Goal: Information Seeking & Learning: Learn about a topic

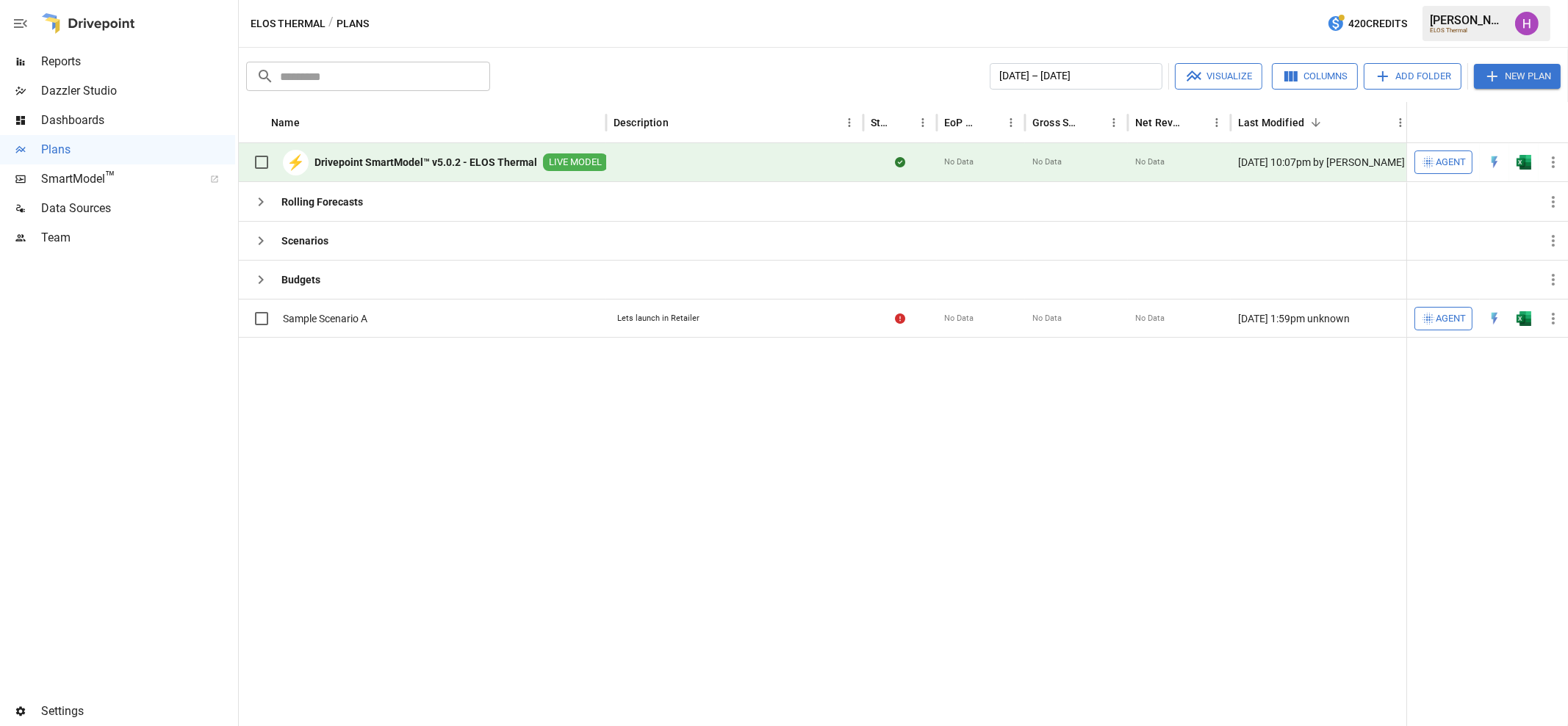
drag, startPoint x: 630, startPoint y: 4, endPoint x: 630, endPoint y: 16, distance: 12.0
drag, startPoint x: 630, startPoint y: 16, endPoint x: 606, endPoint y: 20, distance: 24.3
click at [606, 20] on div "ELOS Thermal / Plans 420 Credits [PERSON_NAME] ELOS Thermal" at bounding box center [904, 24] width 1329 height 47
drag, startPoint x: 629, startPoint y: 20, endPoint x: 603, endPoint y: 18, distance: 26.1
click at [603, 18] on div "ELOS Thermal / Plans 420 Credits [PERSON_NAME] ELOS Thermal" at bounding box center [904, 24] width 1329 height 47
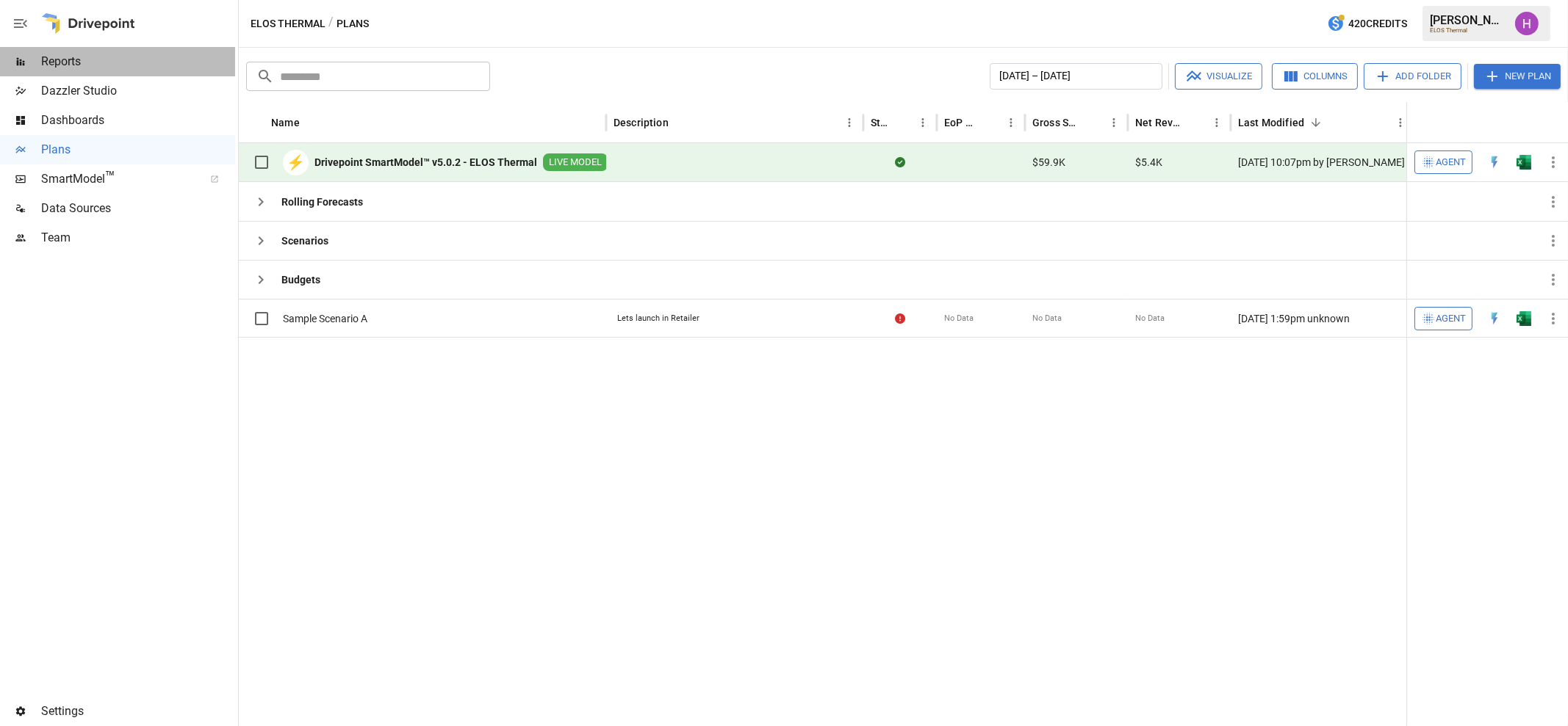
click at [60, 64] on span "Reports" at bounding box center [138, 62] width 194 height 18
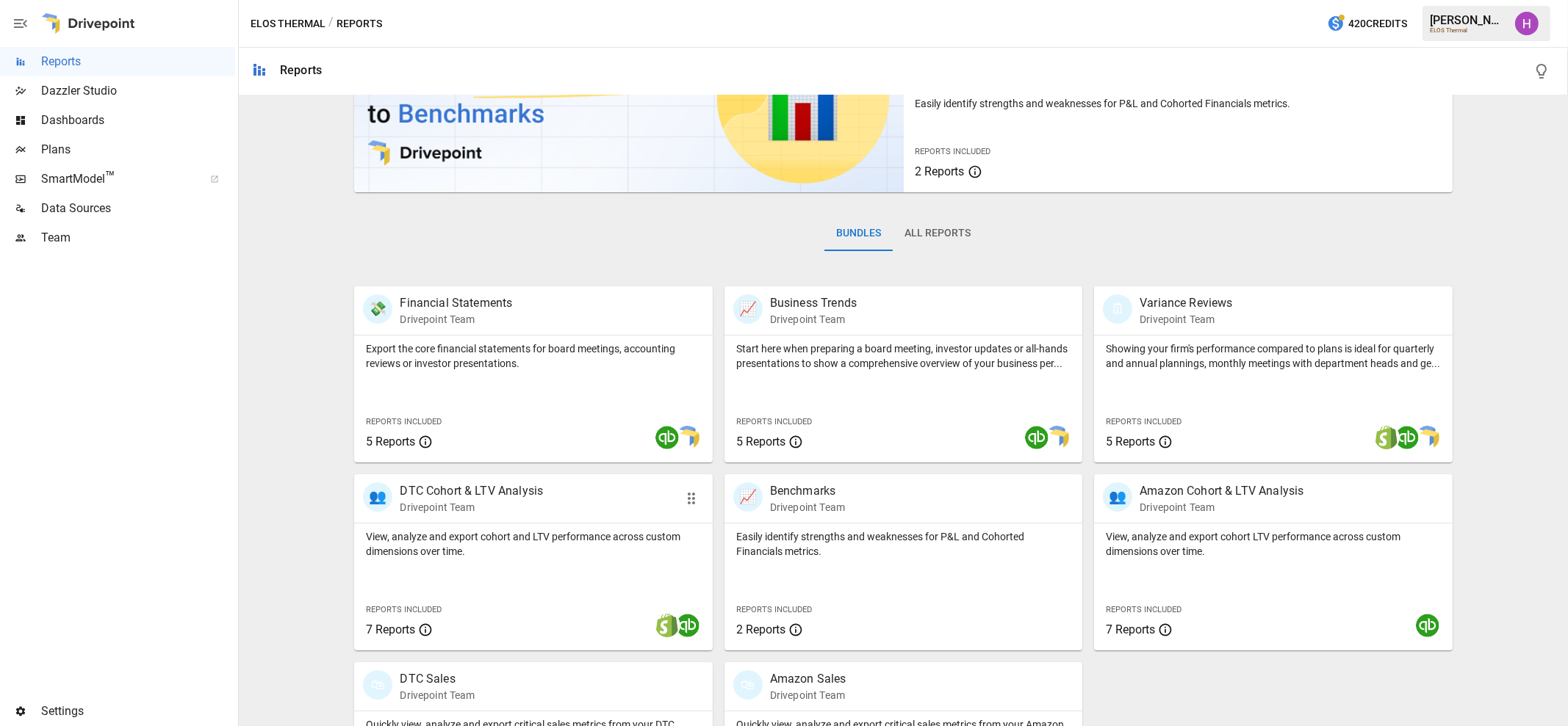
scroll to position [224, 0]
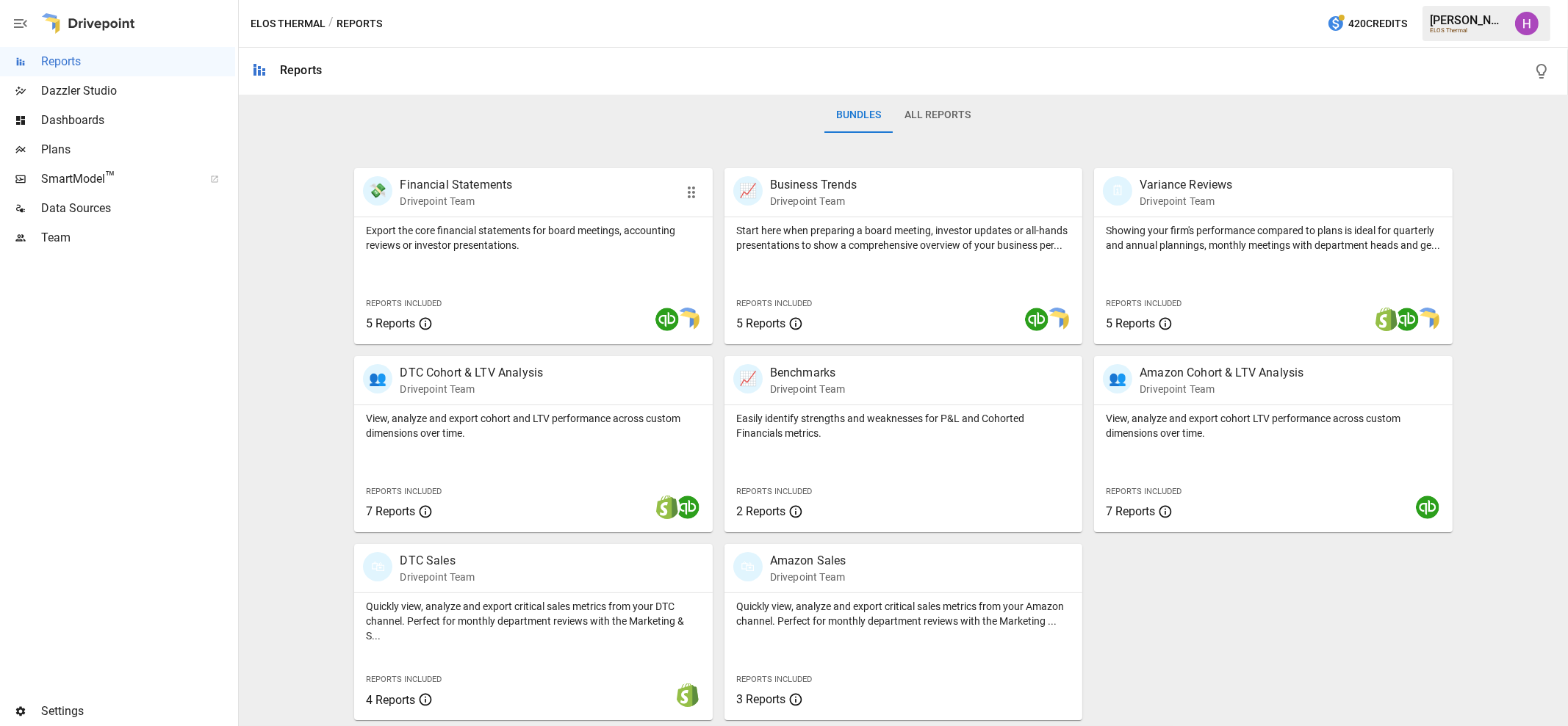
click at [507, 188] on p "Financial Statements" at bounding box center [455, 185] width 112 height 18
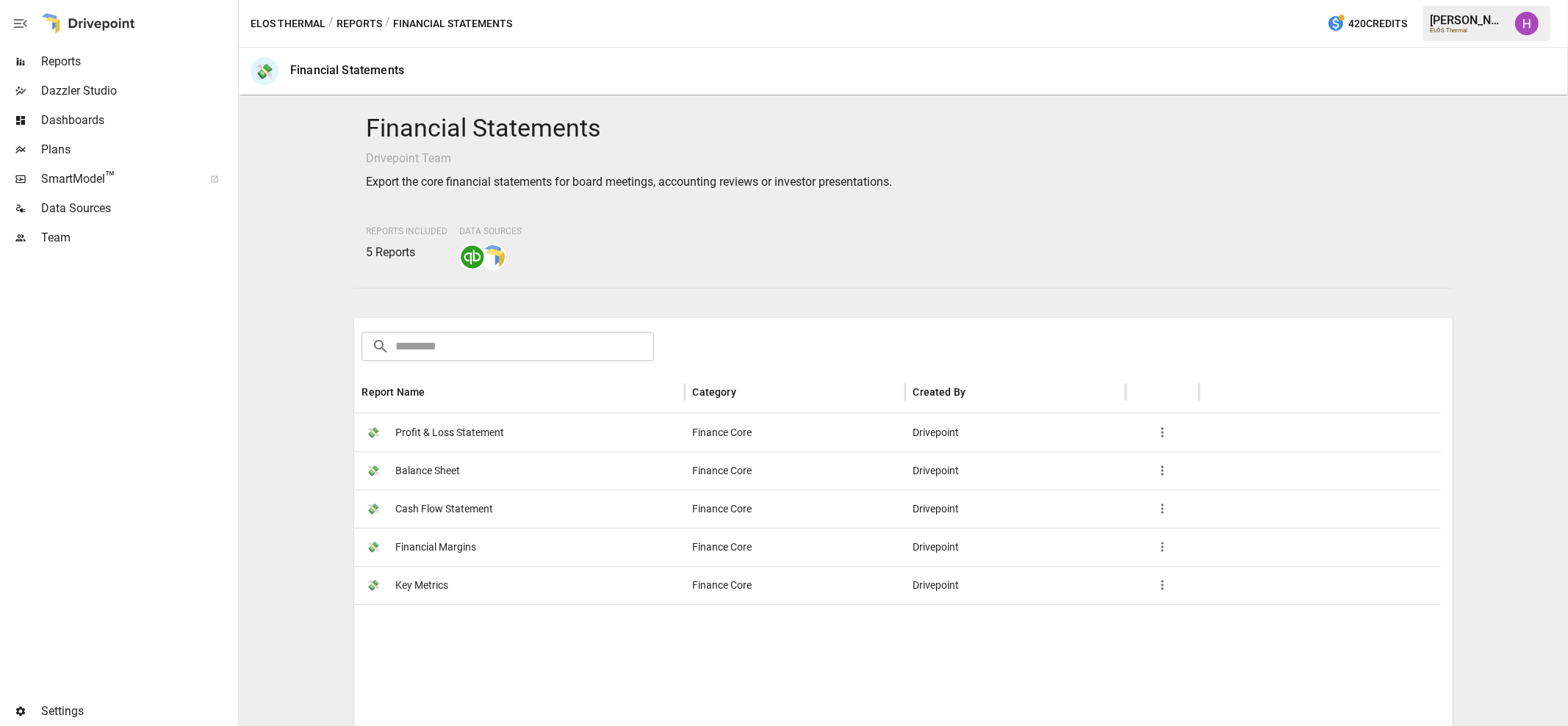
click at [468, 433] on span "Profit & Loss Statement" at bounding box center [450, 433] width 109 height 37
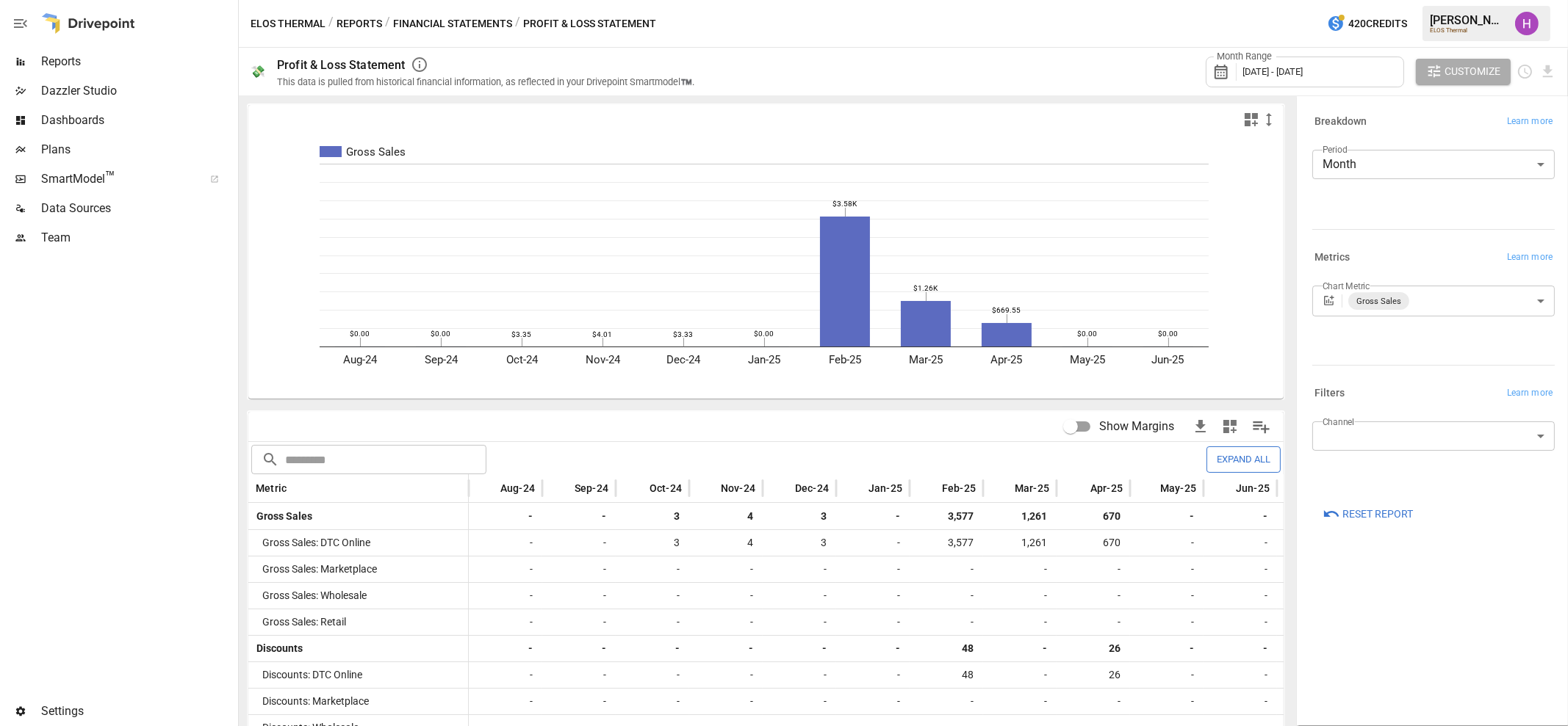
click at [211, 255] on div at bounding box center [117, 475] width 235 height 444
click at [467, 21] on button "Financial Statements" at bounding box center [452, 24] width 119 height 19
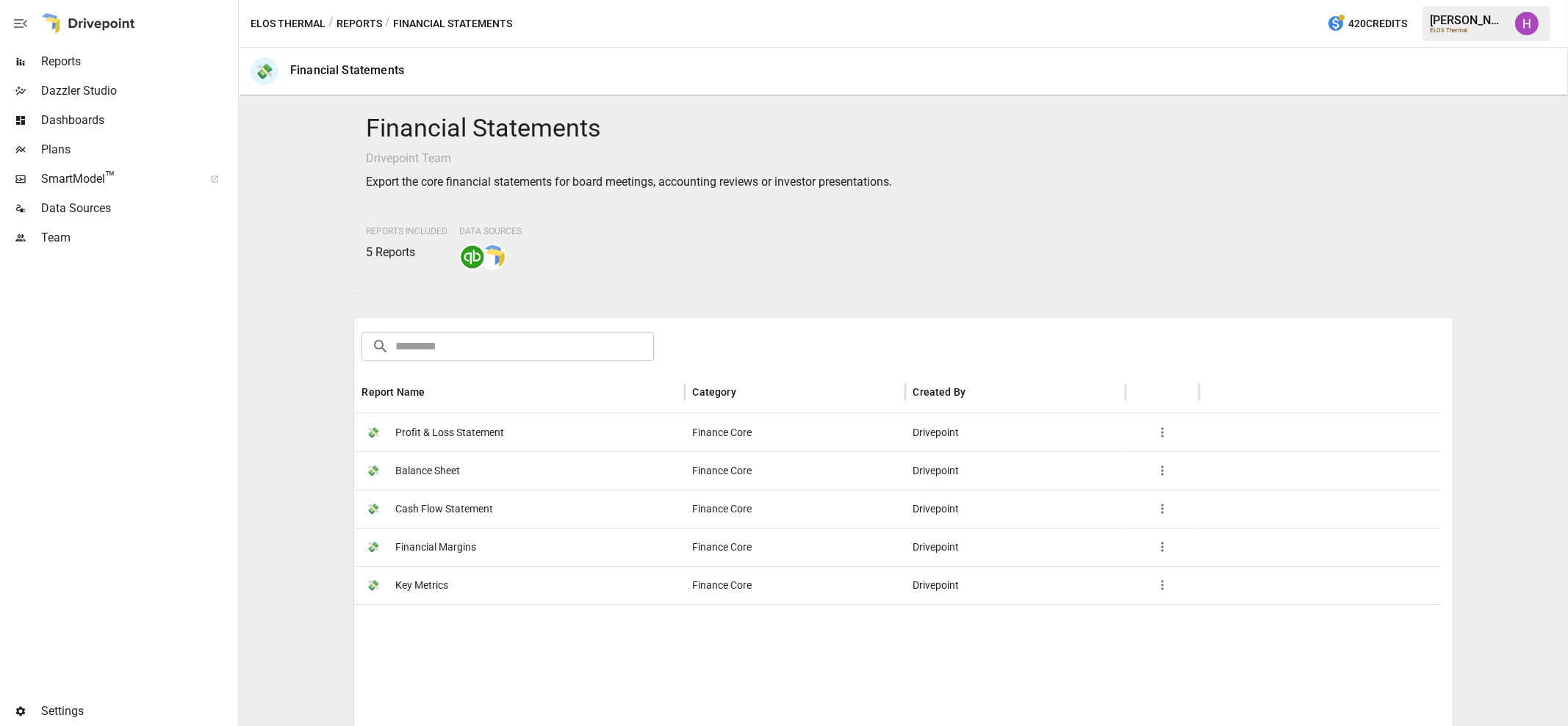
click at [364, 22] on button "Reports" at bounding box center [359, 24] width 46 height 19
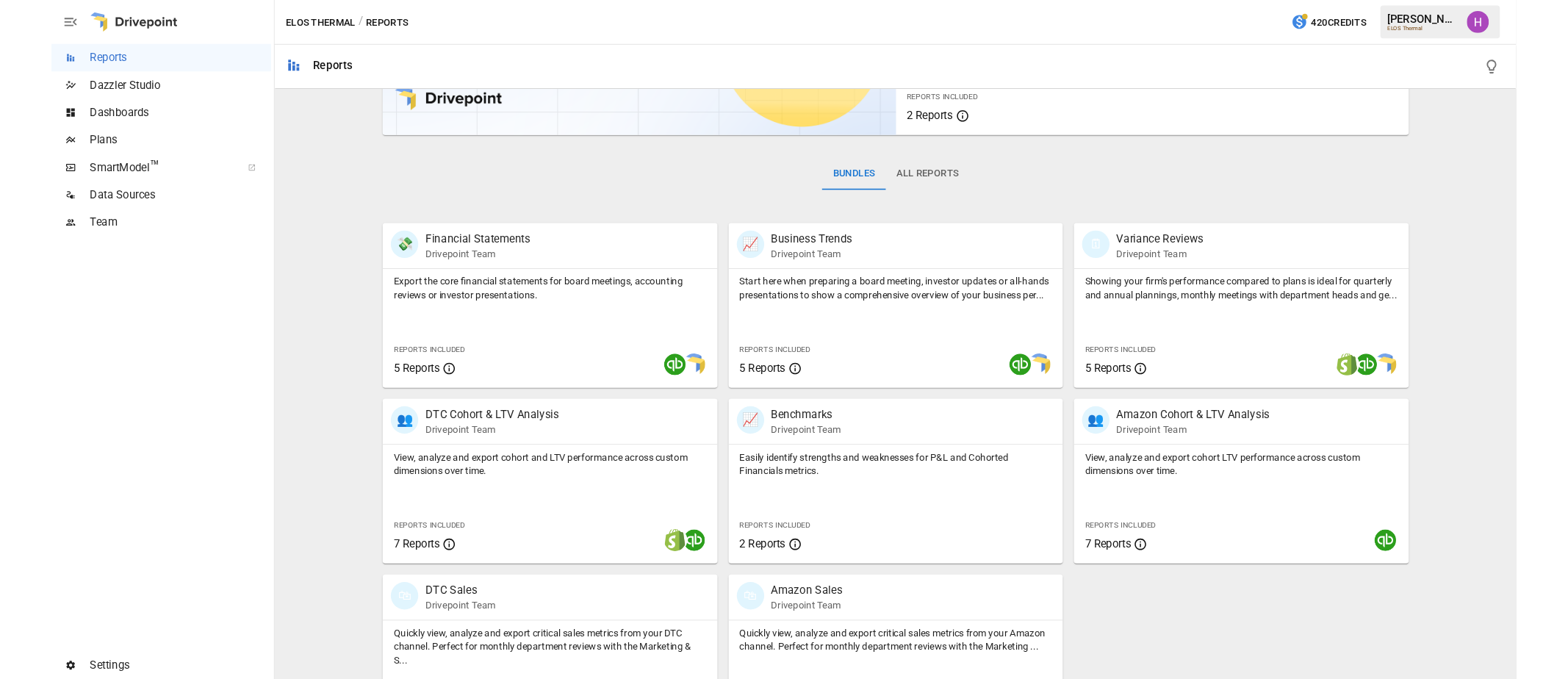
scroll to position [224, 0]
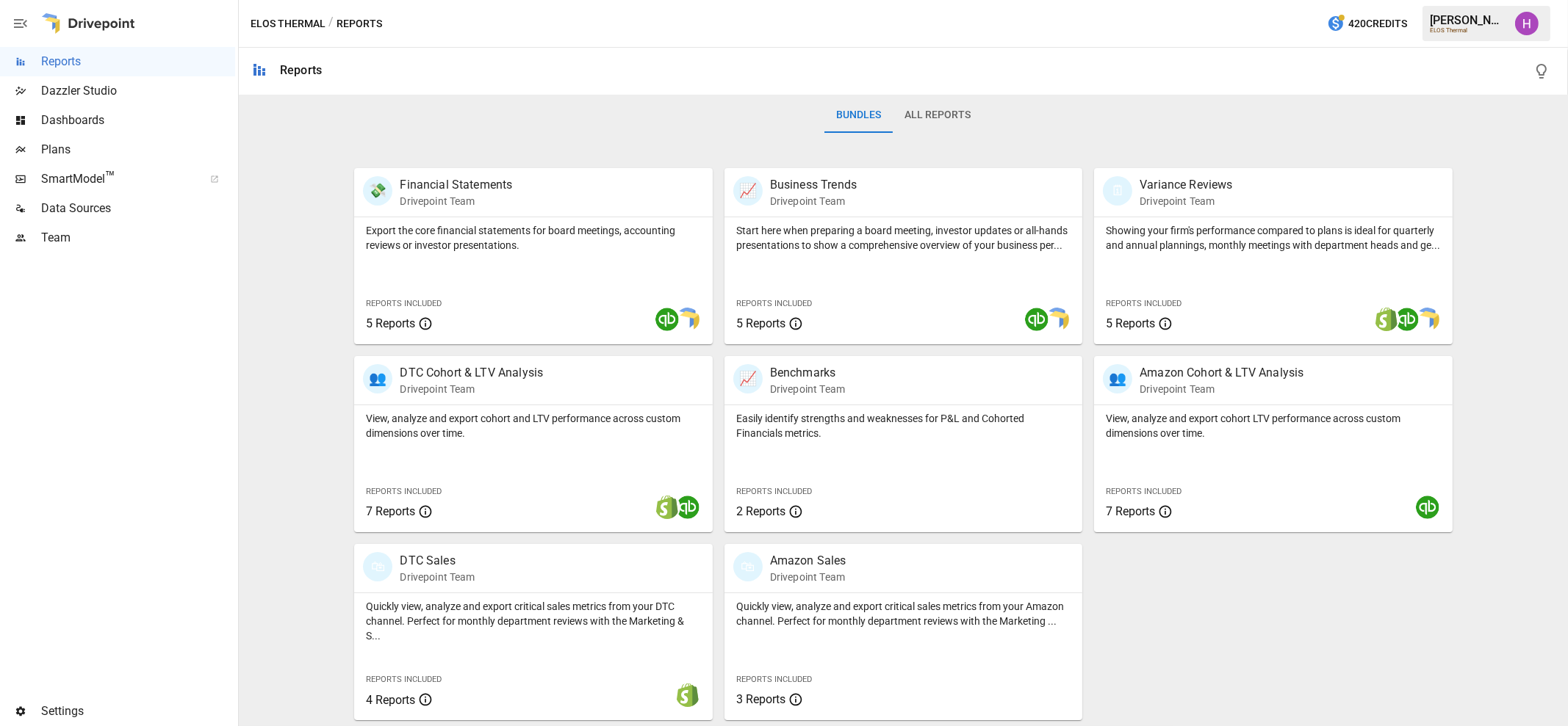
click at [286, 411] on div "Featured Bundle Benchmarks Easily identify strengths and weaknesses for P&L and…" at bounding box center [904, 298] width 1318 height 843
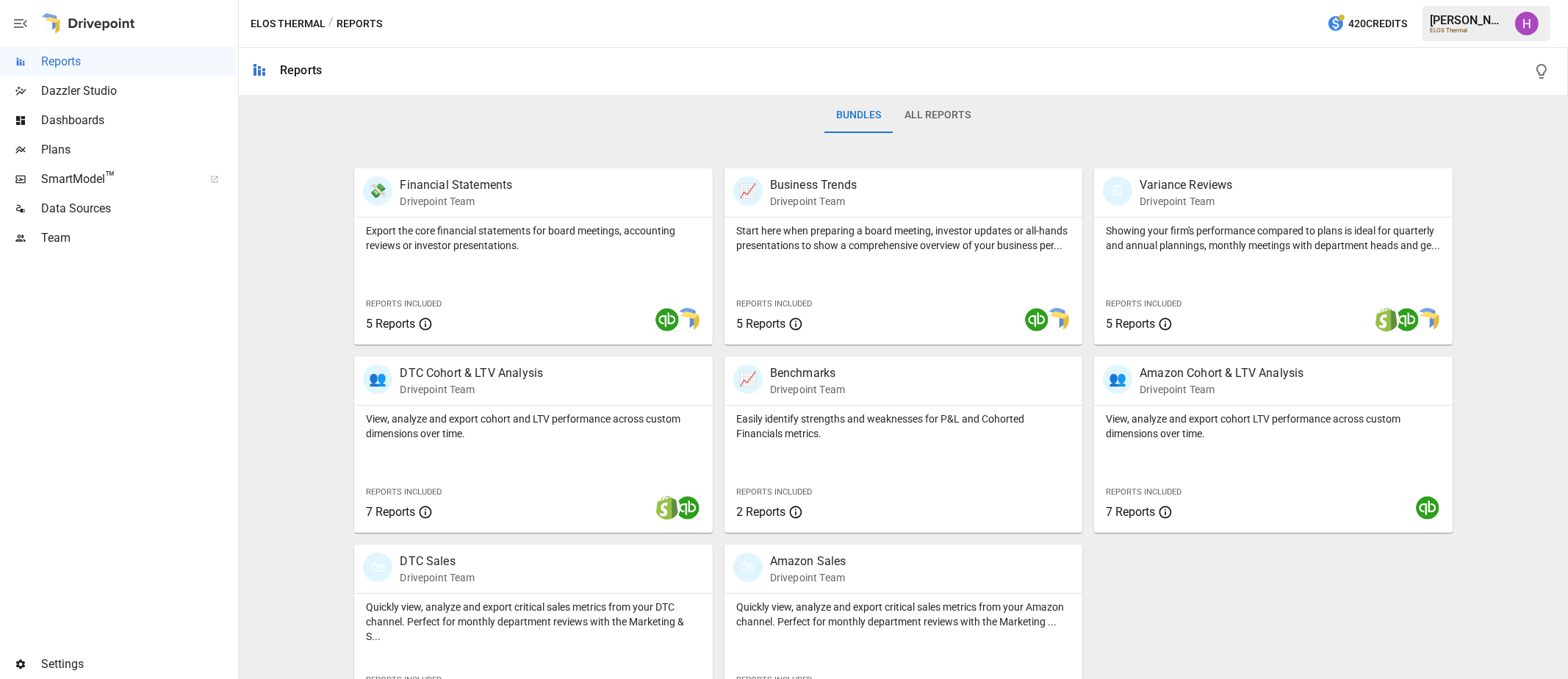
click at [233, 245] on span "Team" at bounding box center [138, 238] width 194 height 18
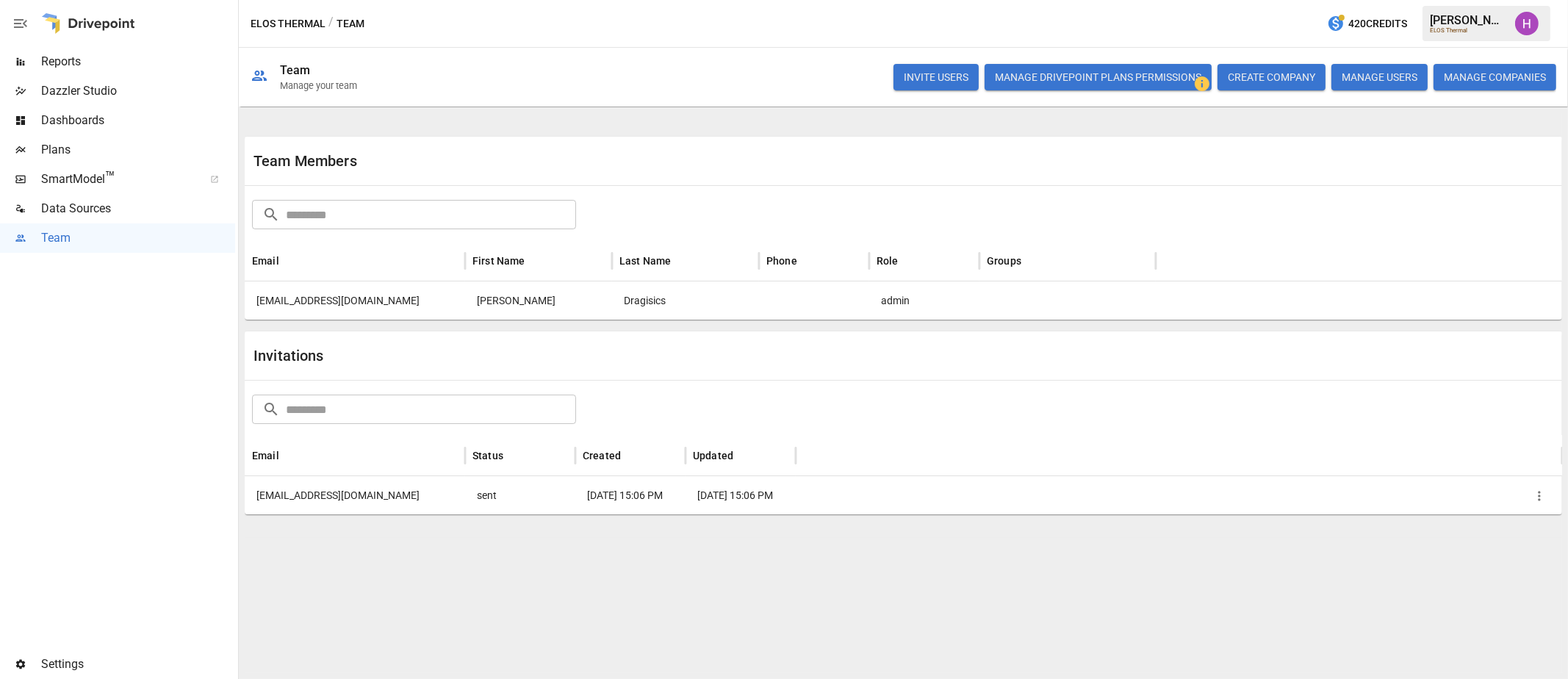
click at [60, 60] on span "Reports" at bounding box center [138, 62] width 194 height 18
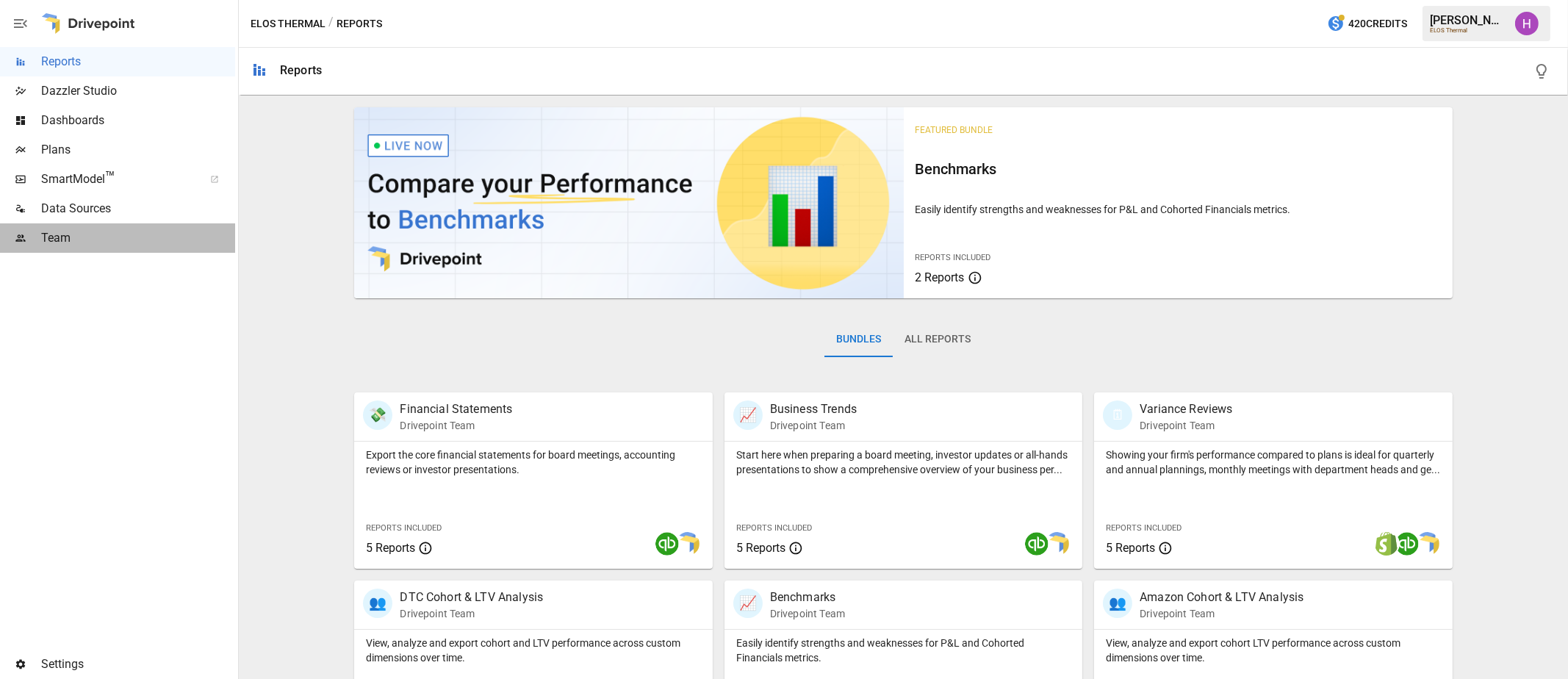
click at [45, 237] on span "Team" at bounding box center [138, 238] width 194 height 18
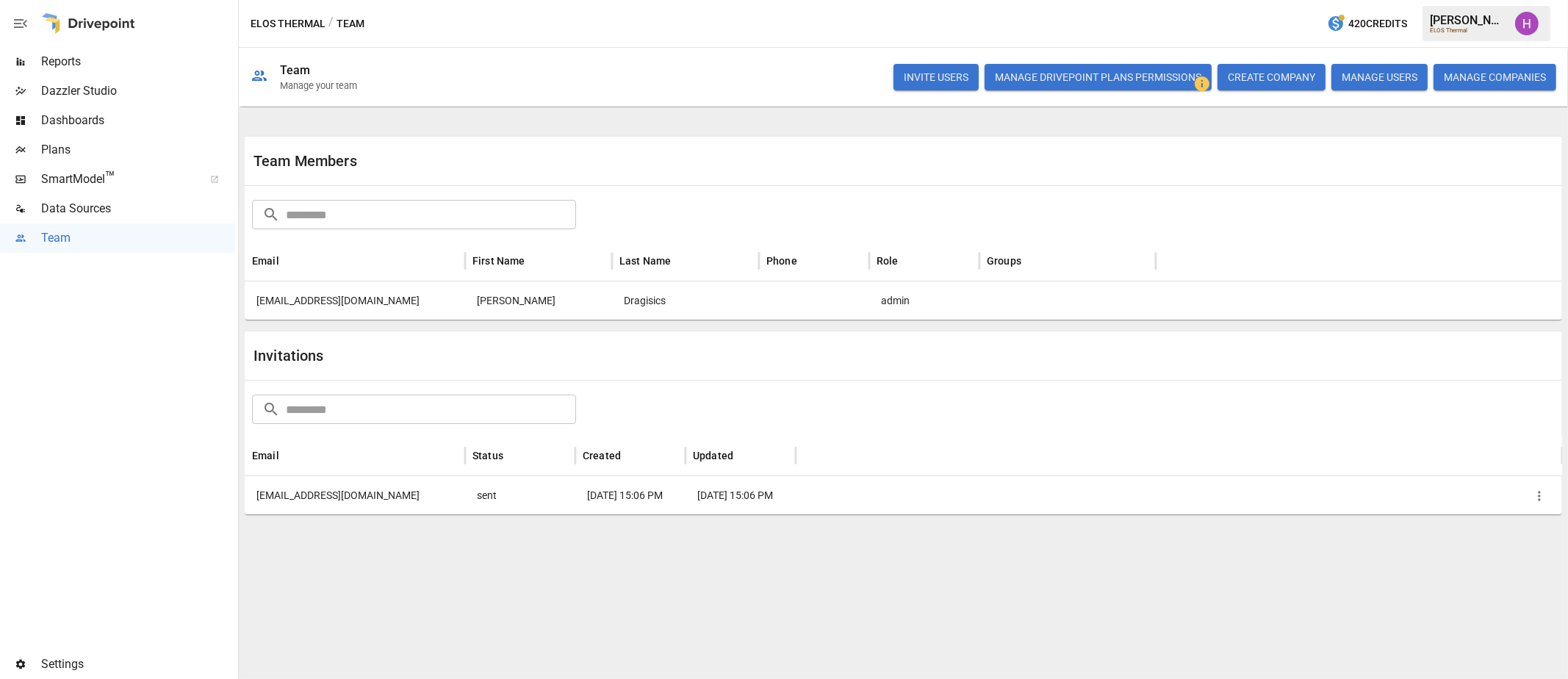
click at [61, 60] on span "Reports" at bounding box center [138, 62] width 194 height 18
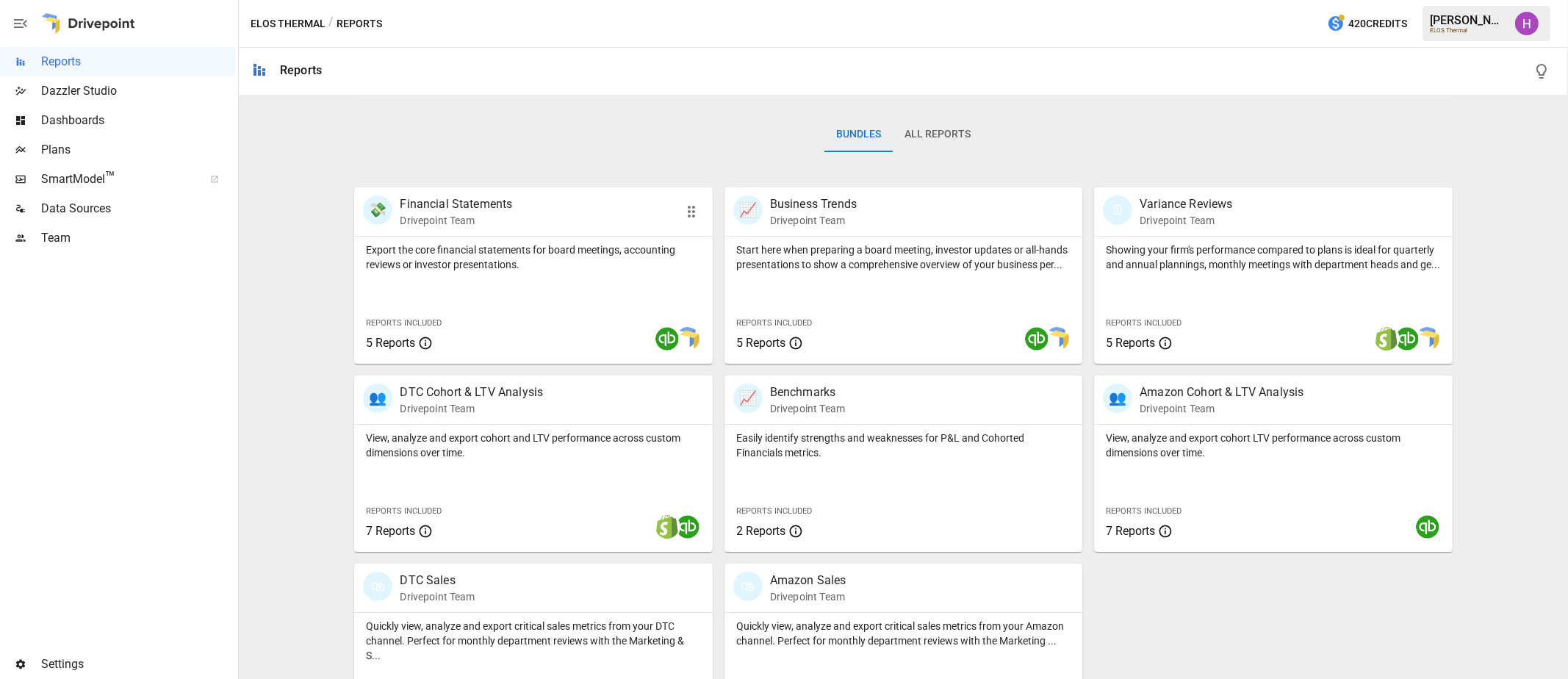
scroll to position [272, 0]
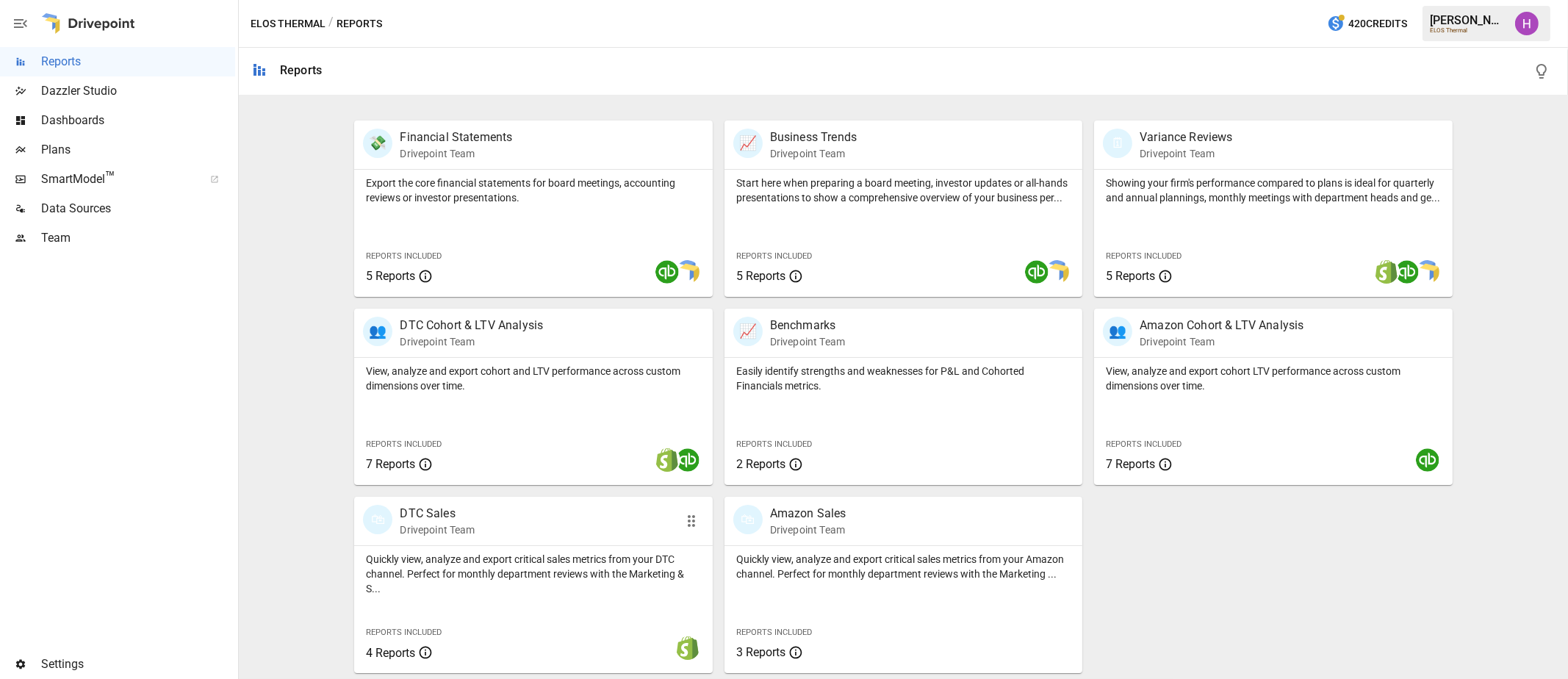
click at [490, 511] on div "🛍 DTC Sales Drivepoint Team" at bounding box center [504, 521] width 284 height 33
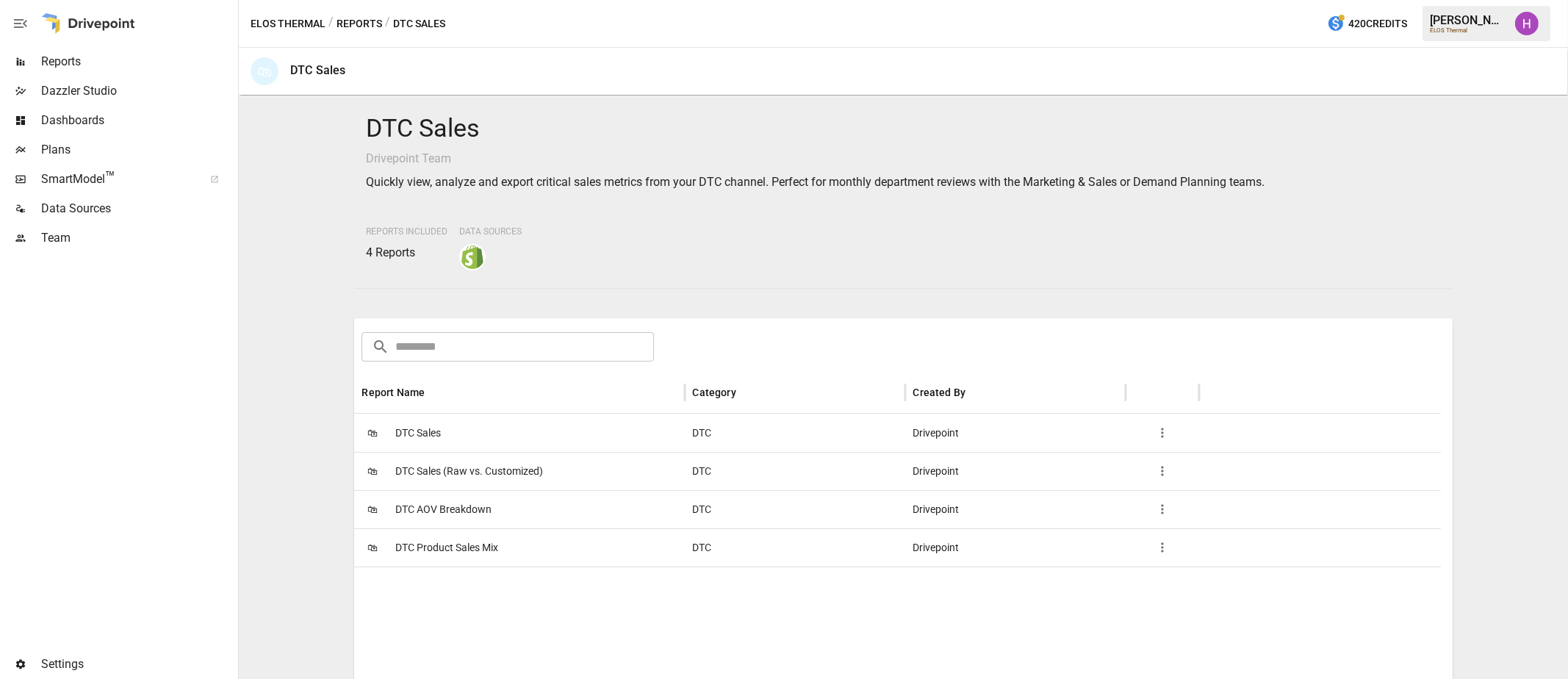
click at [424, 439] on span "DTC Sales" at bounding box center [418, 433] width 46 height 37
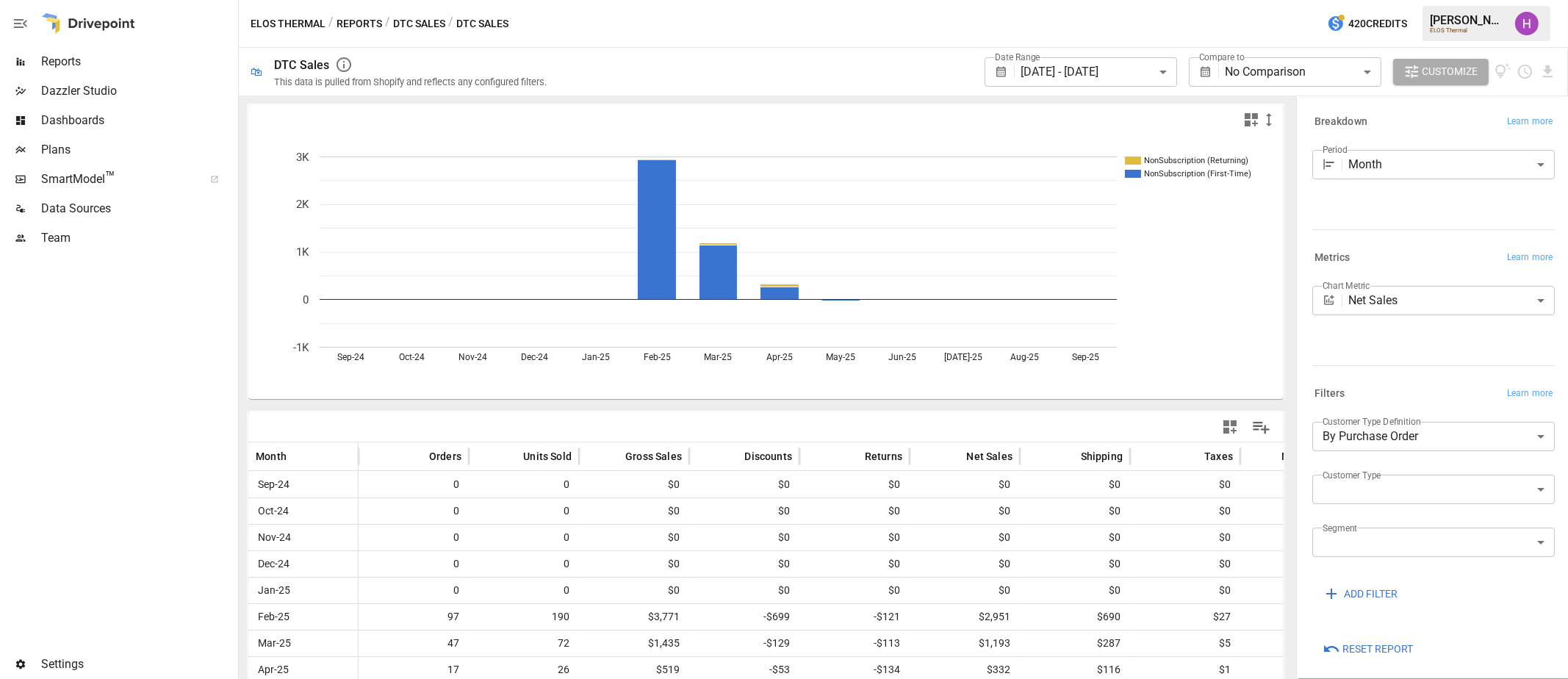
click at [411, 21] on button "DTC Sales" at bounding box center [419, 24] width 52 height 19
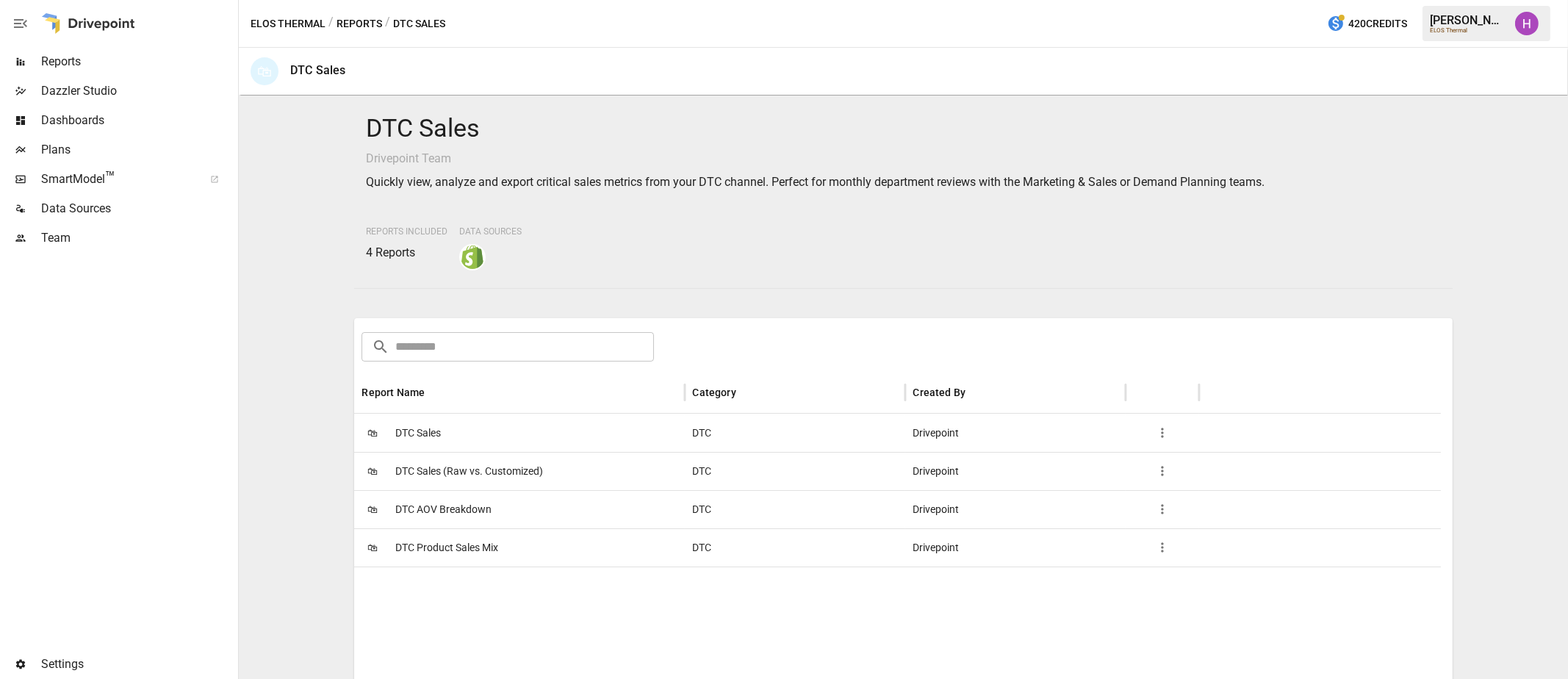
click at [446, 551] on span "DTC Product Sales Mix" at bounding box center [446, 547] width 102 height 37
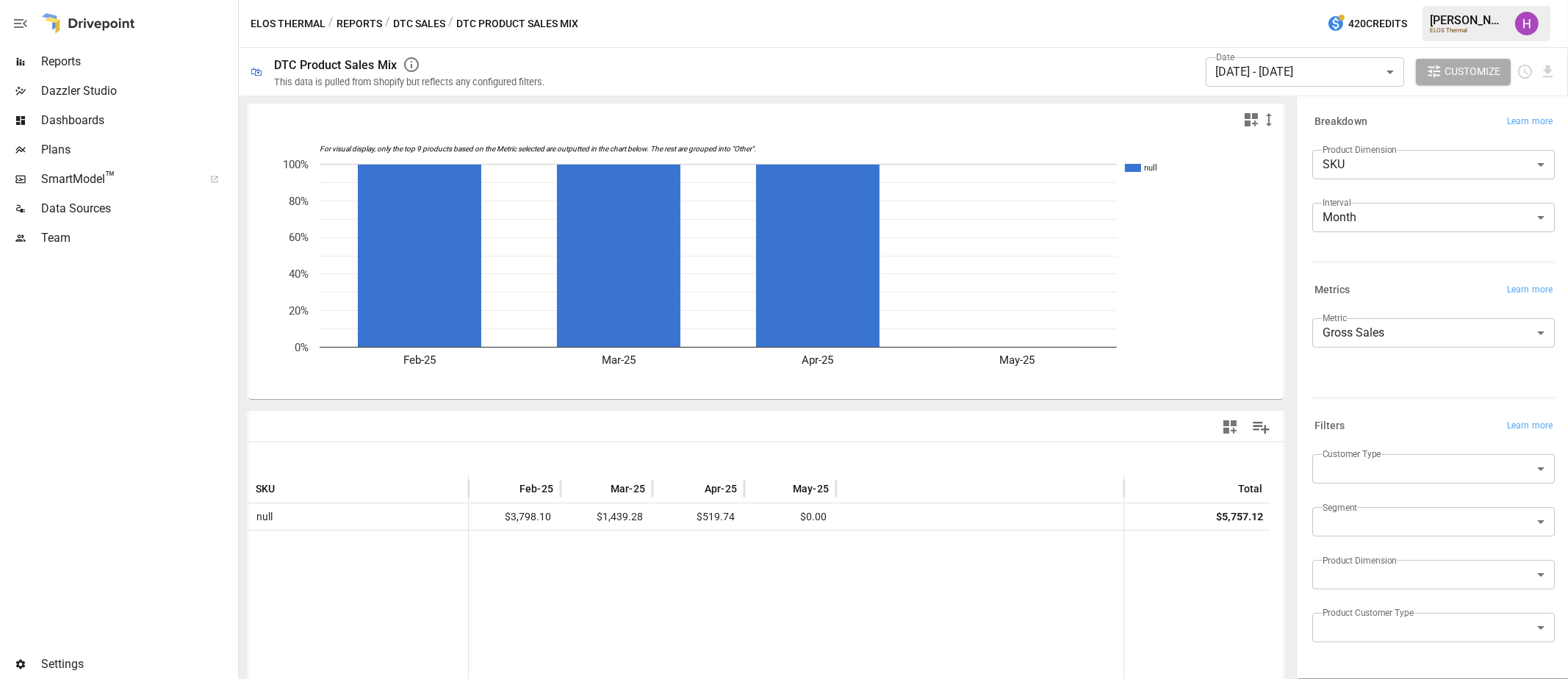
click at [364, 19] on button "Reports" at bounding box center [359, 24] width 46 height 19
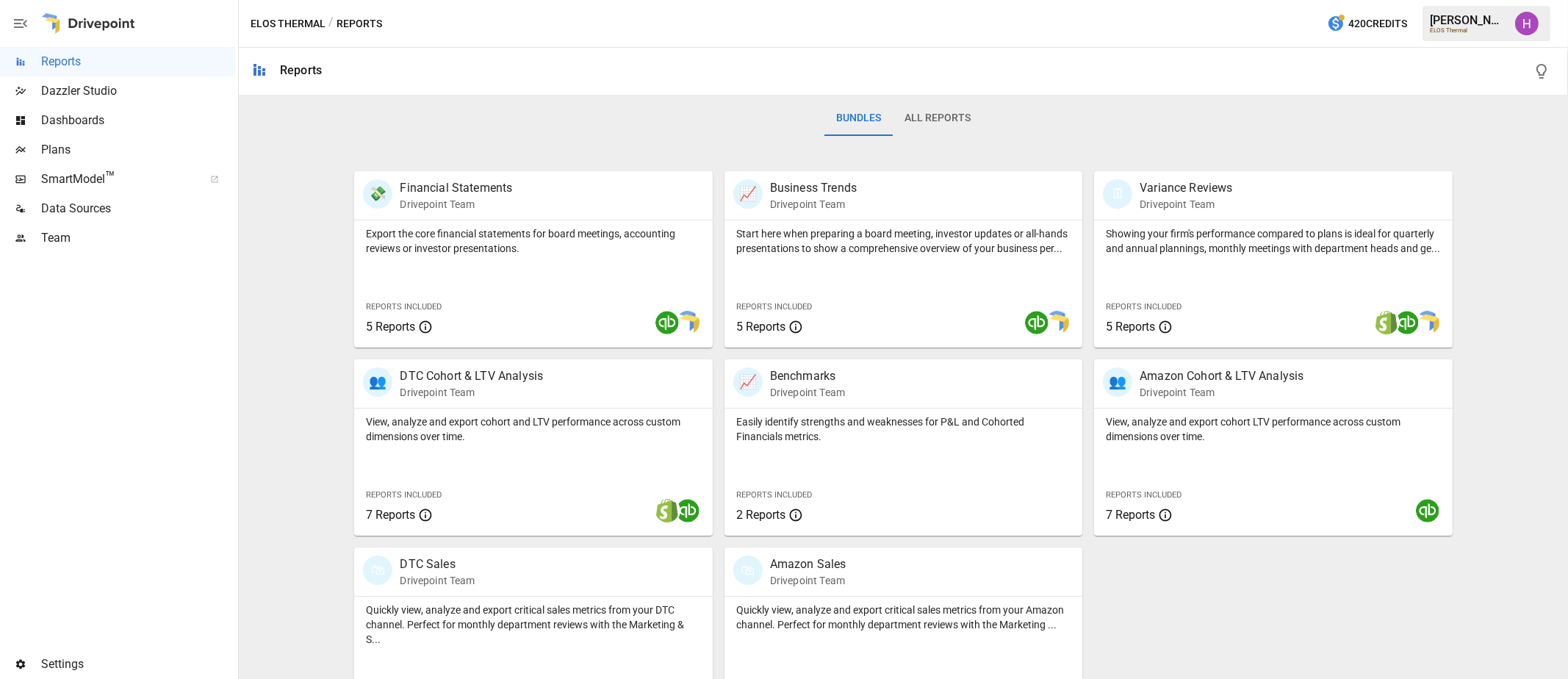
scroll to position [272, 0]
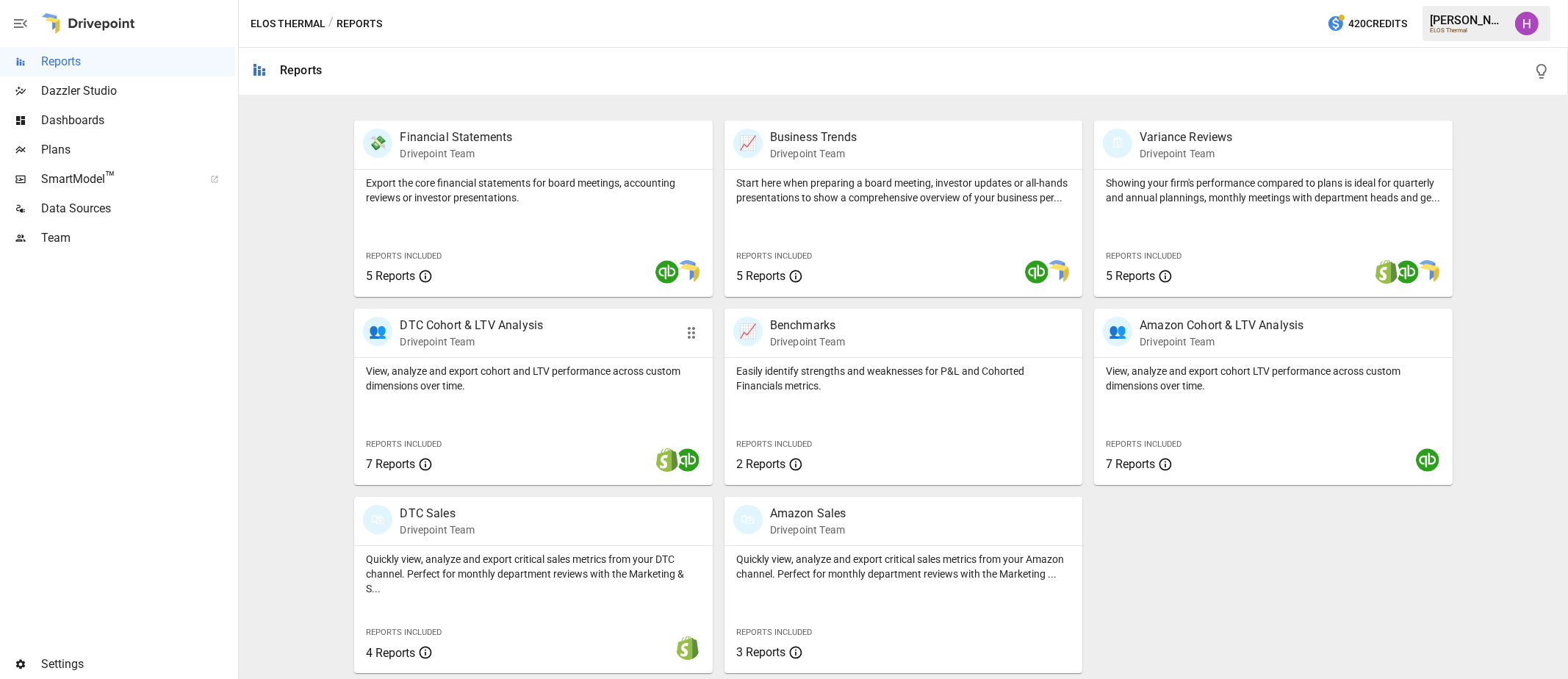
click at [468, 323] on p "DTC Cohort & LTV Analysis" at bounding box center [471, 325] width 143 height 18
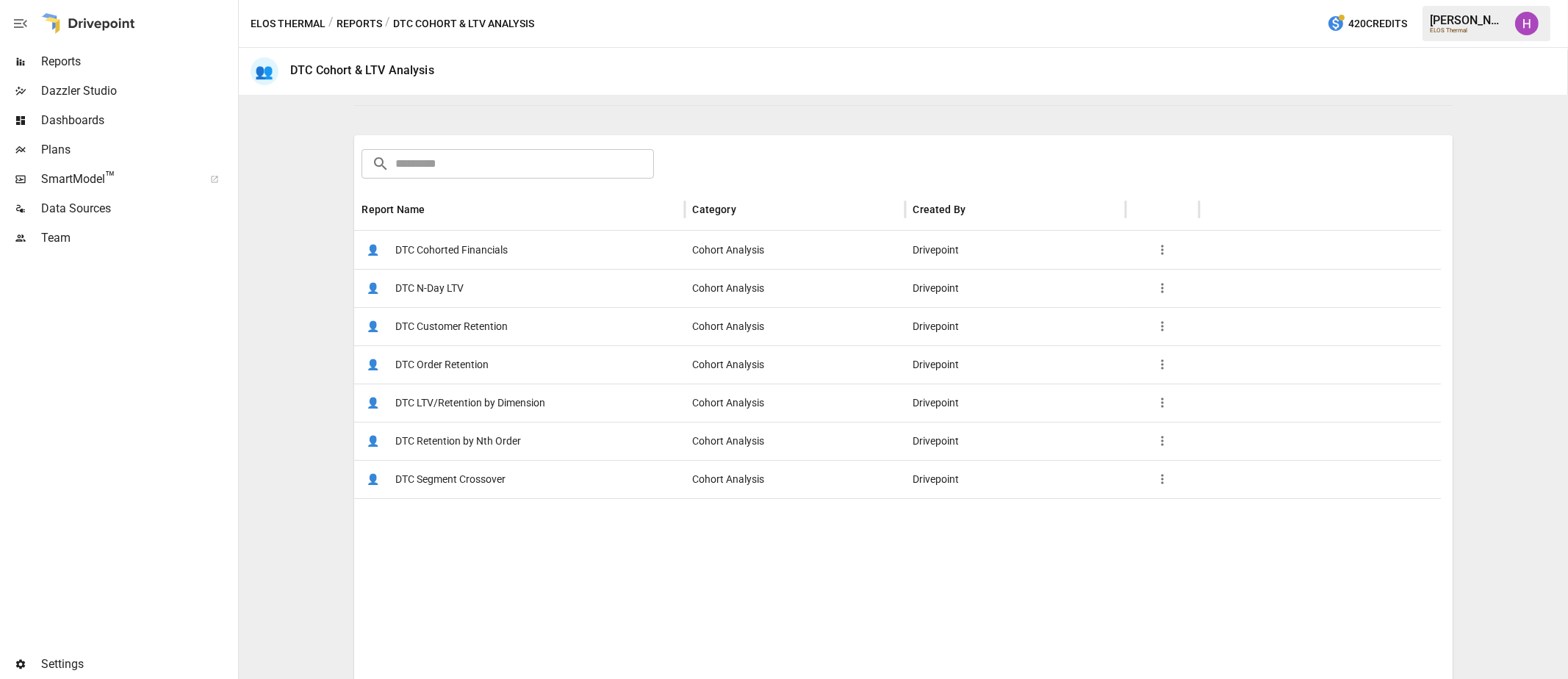
scroll to position [224, 0]
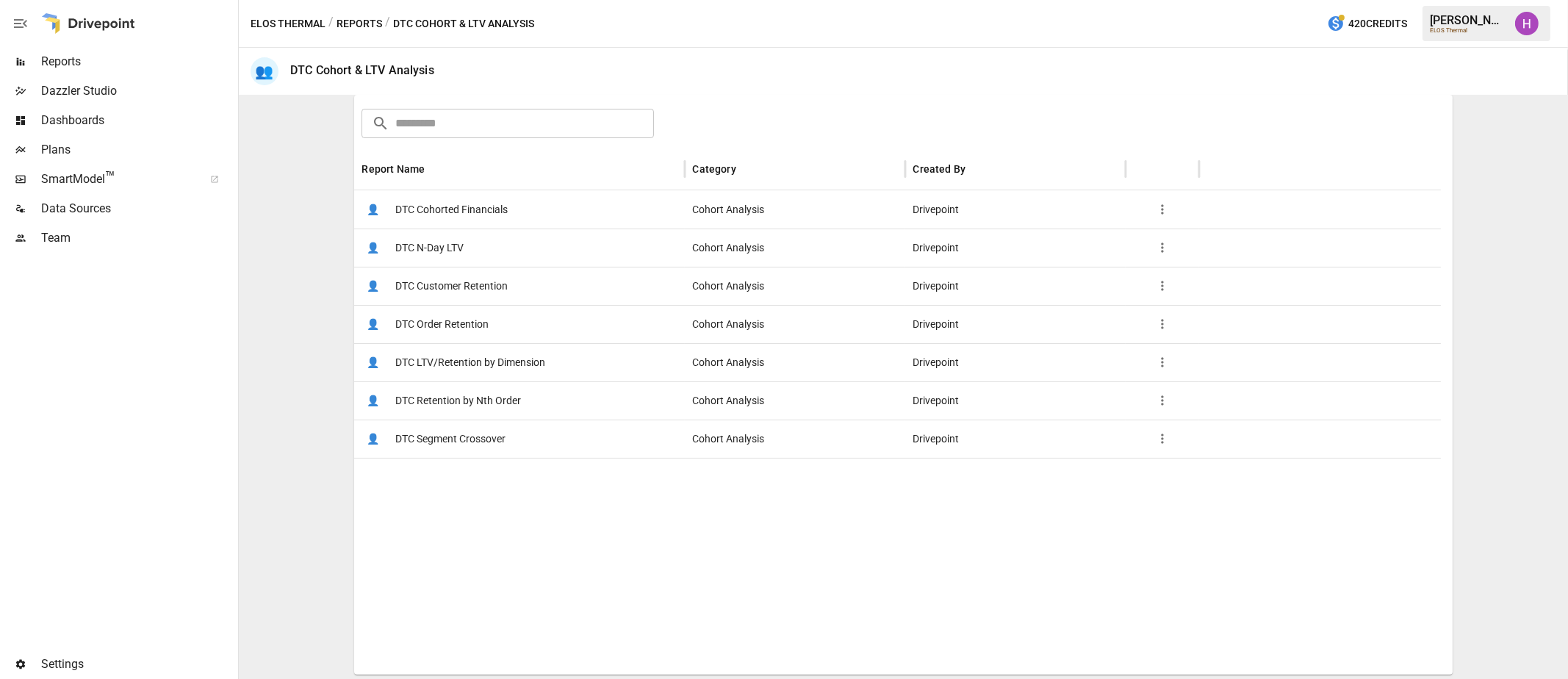
click at [438, 320] on span "DTC Order Retention" at bounding box center [442, 324] width 94 height 37
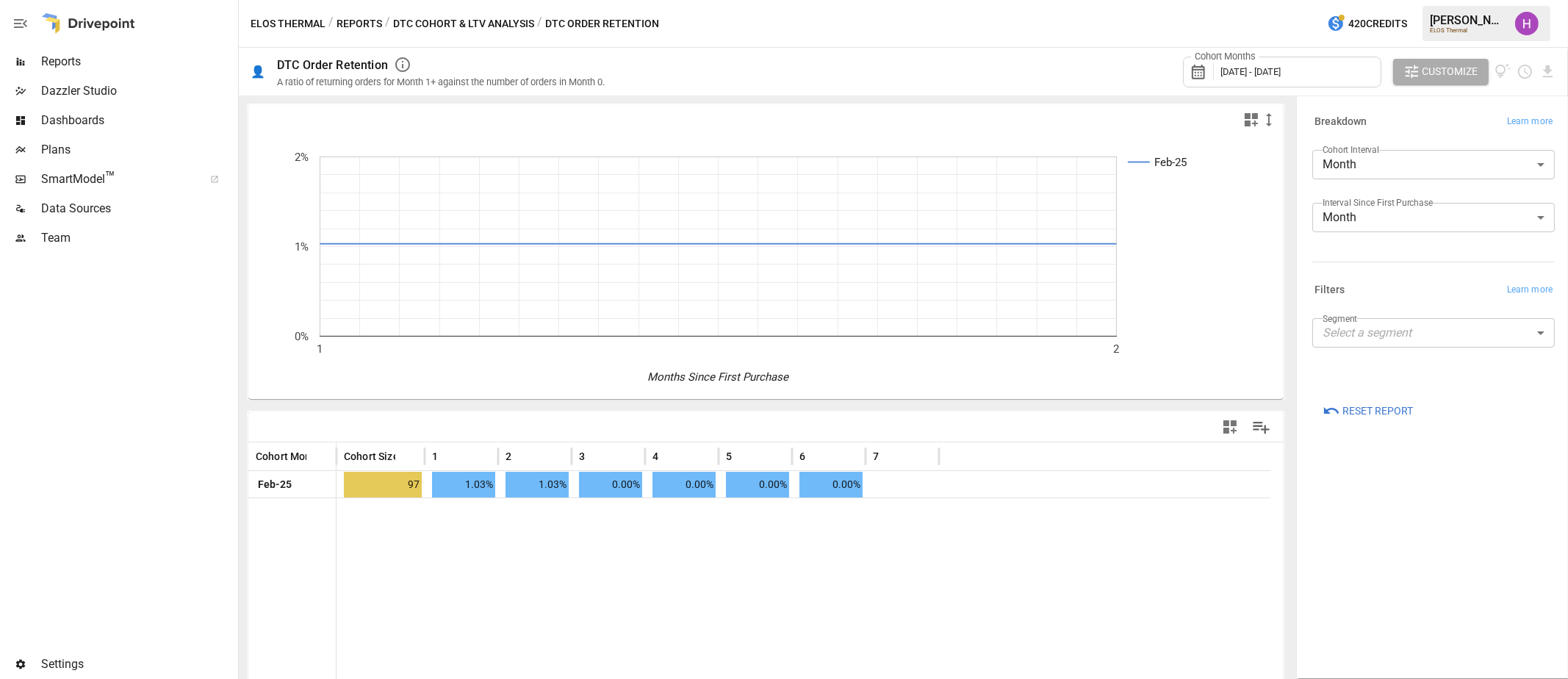
click at [356, 23] on button "Reports" at bounding box center [359, 24] width 46 height 19
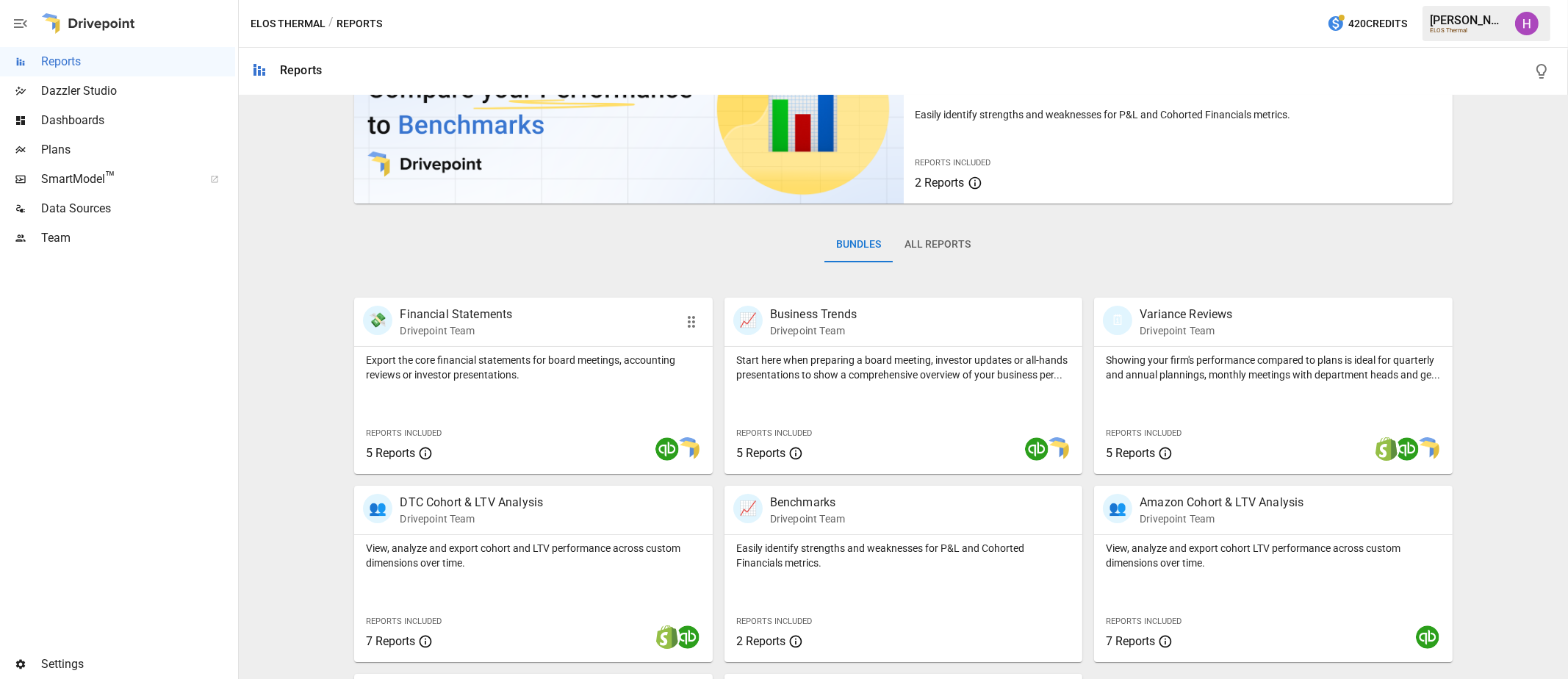
scroll to position [183, 0]
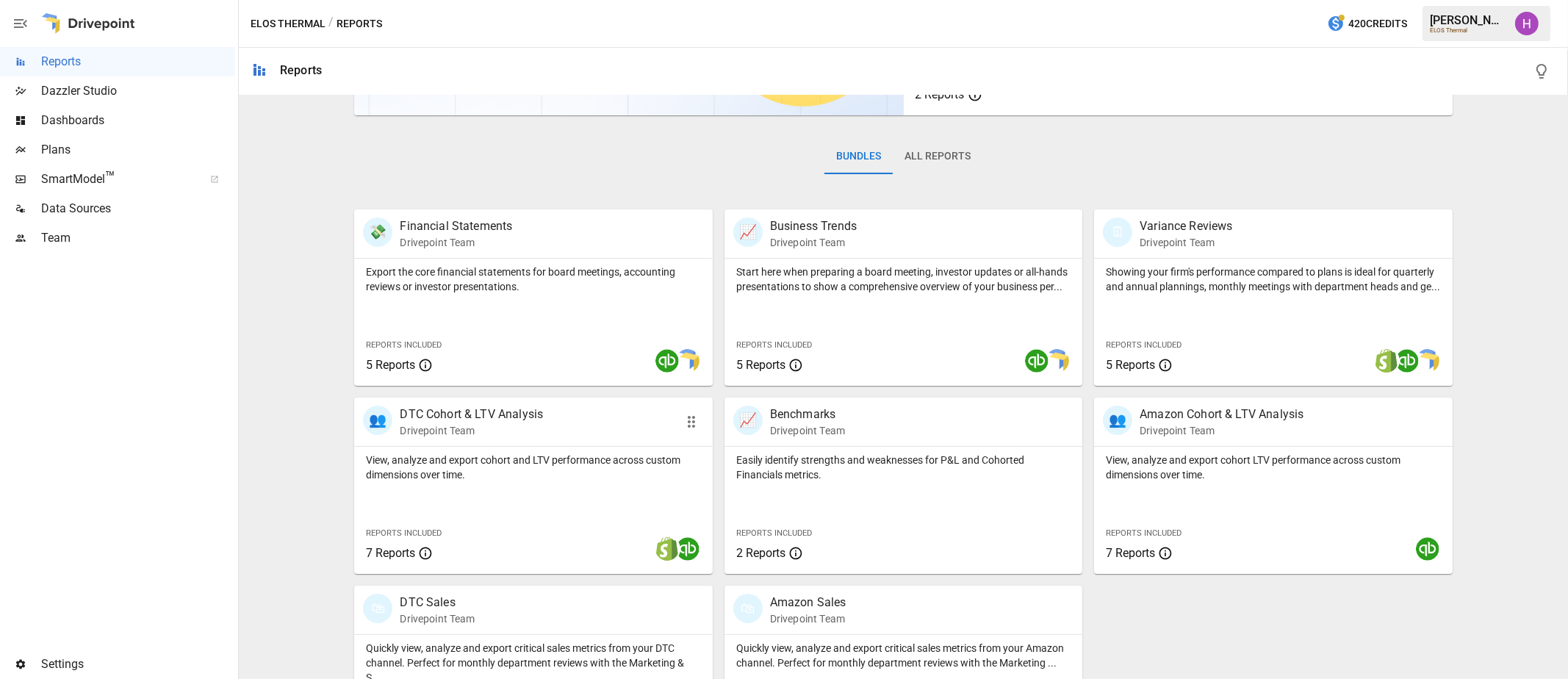
click at [478, 429] on p "Drivepoint Team" at bounding box center [471, 430] width 143 height 15
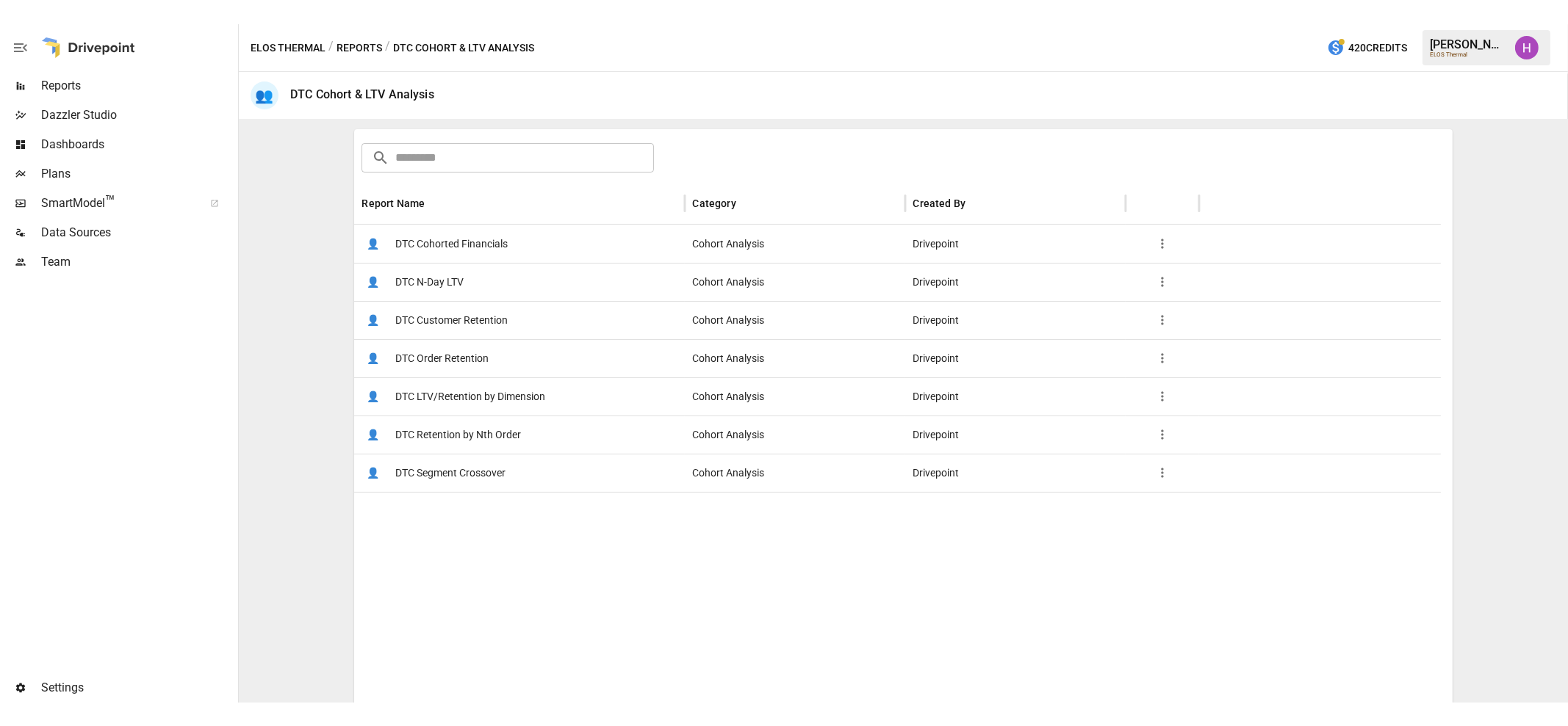
scroll to position [224, 0]
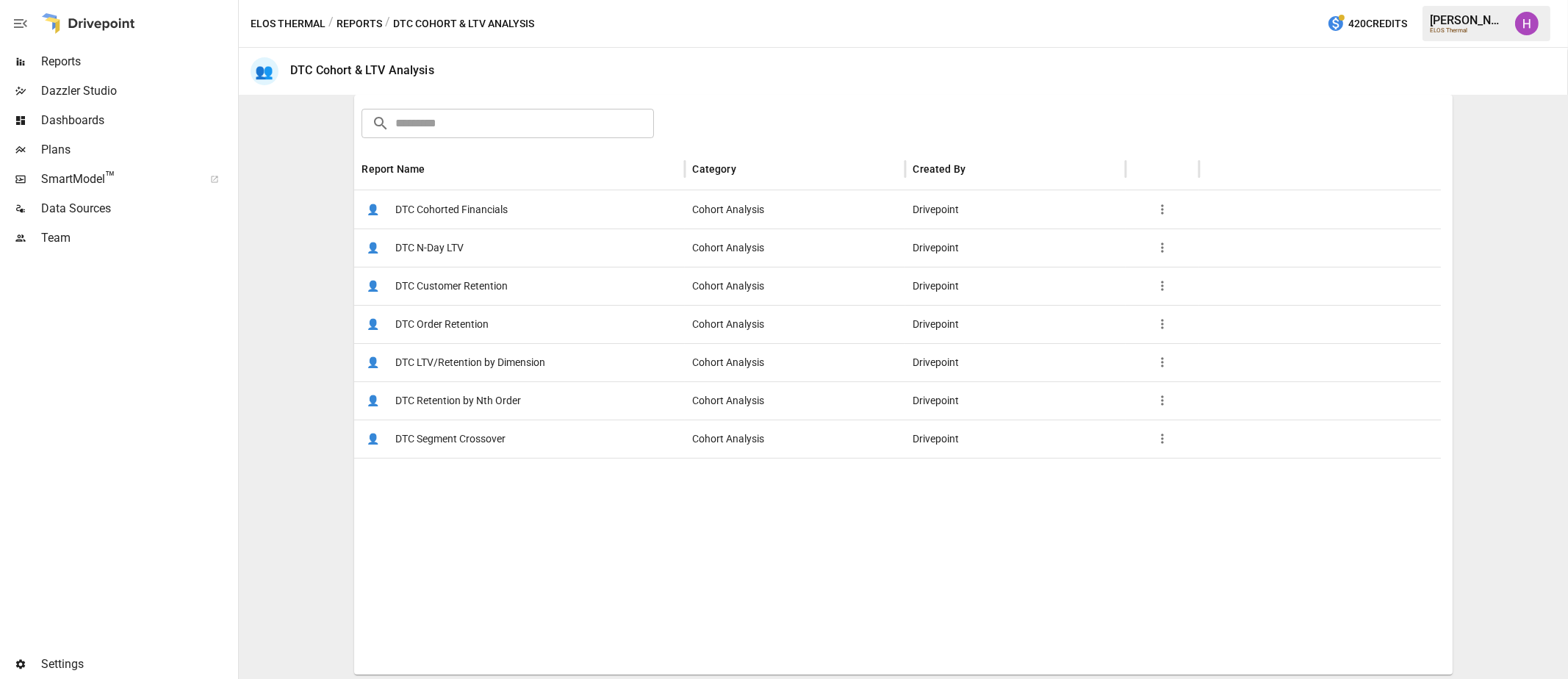
click at [432, 398] on span "DTC Retention by Nth Order" at bounding box center [458, 401] width 125 height 37
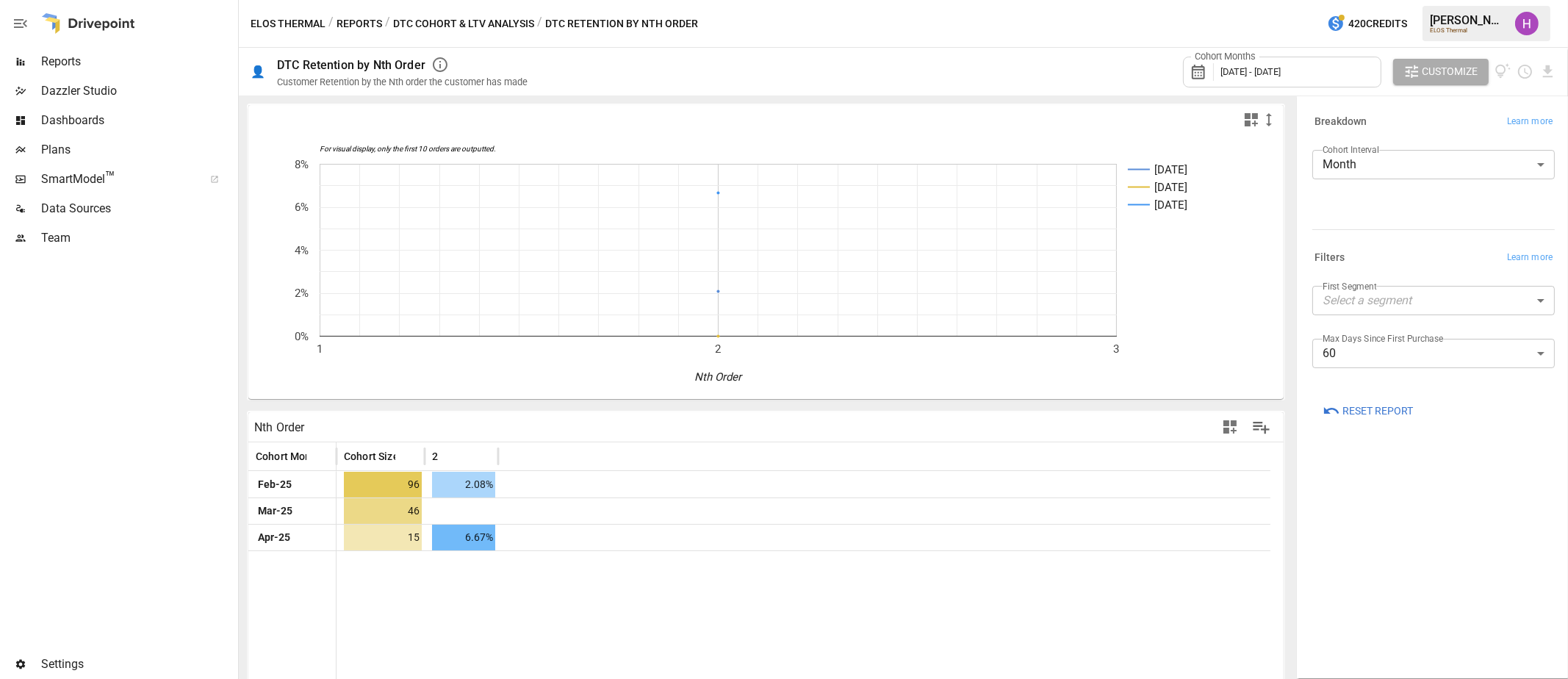
click at [218, 468] on div at bounding box center [117, 451] width 235 height 397
click at [189, 448] on div at bounding box center [117, 451] width 235 height 397
click at [372, 30] on button "Reports" at bounding box center [359, 24] width 46 height 19
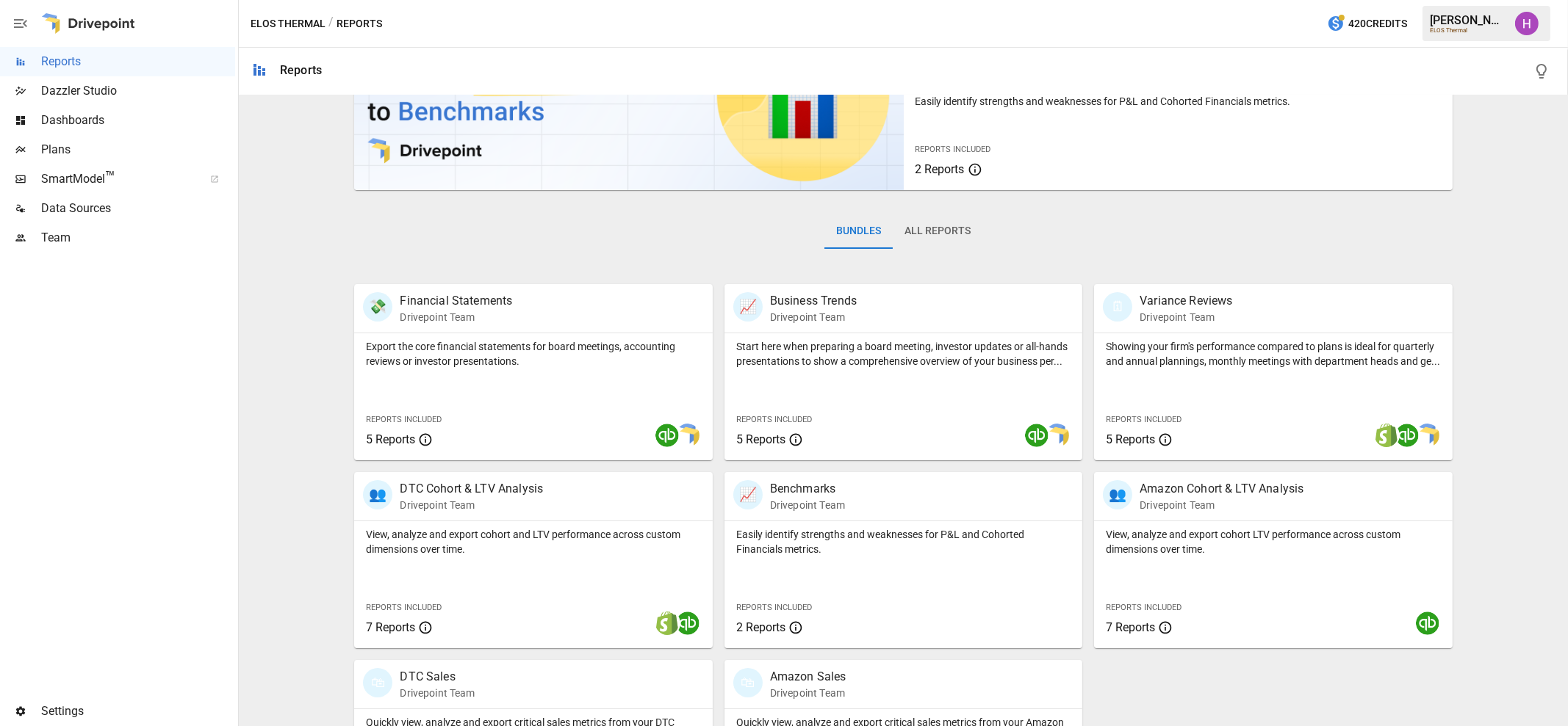
scroll to position [224, 0]
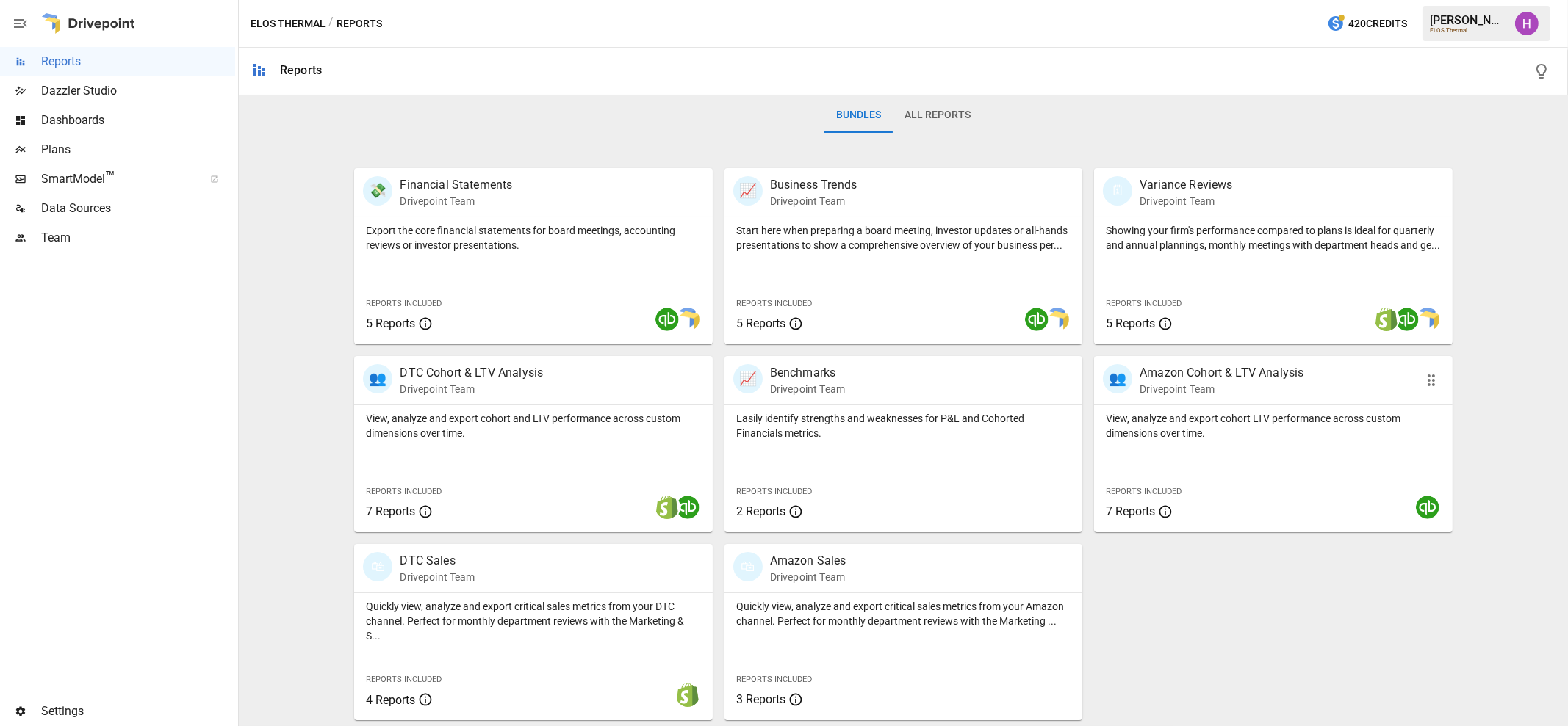
click at [1159, 388] on p "Drivepoint Team" at bounding box center [1221, 389] width 163 height 15
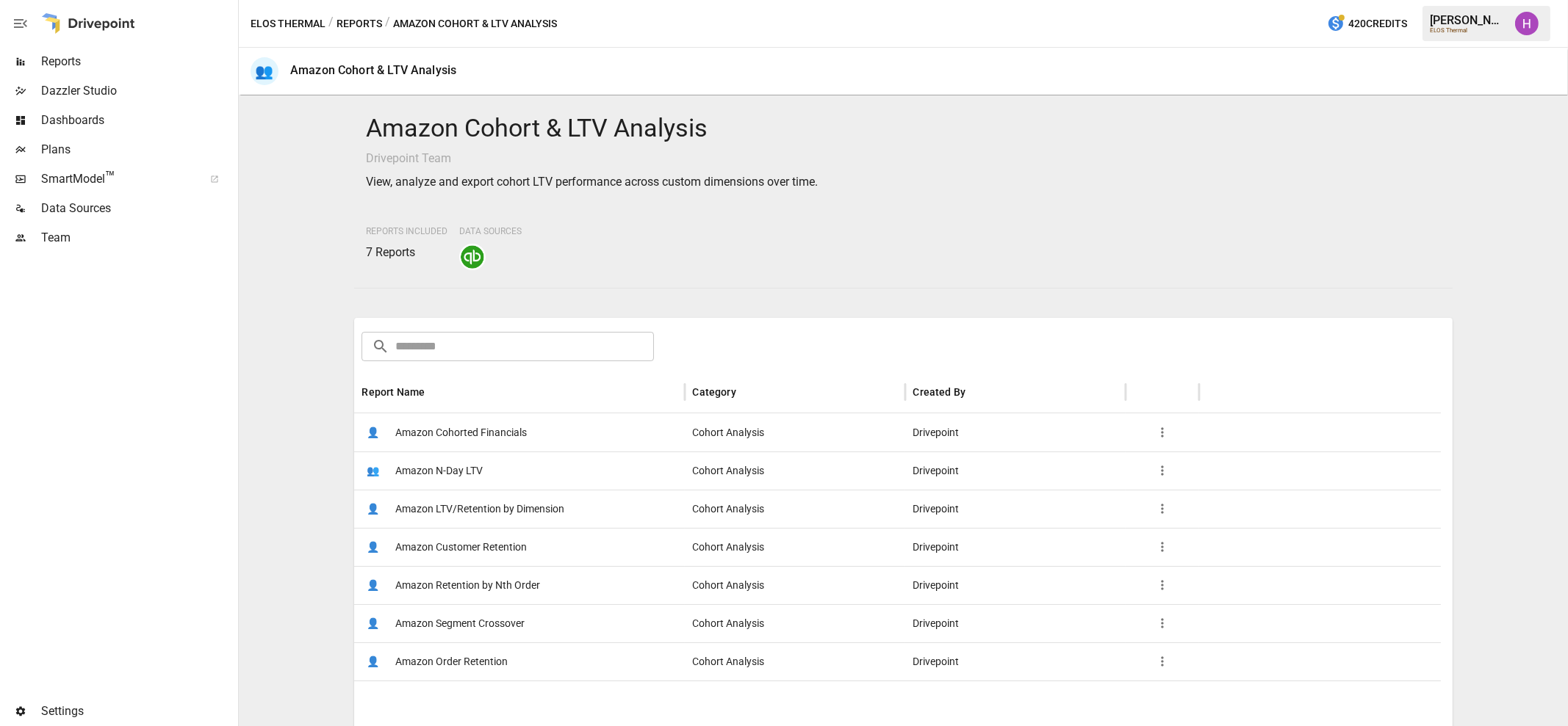
click at [445, 542] on span "Amazon Customer Retention" at bounding box center [461, 547] width 132 height 37
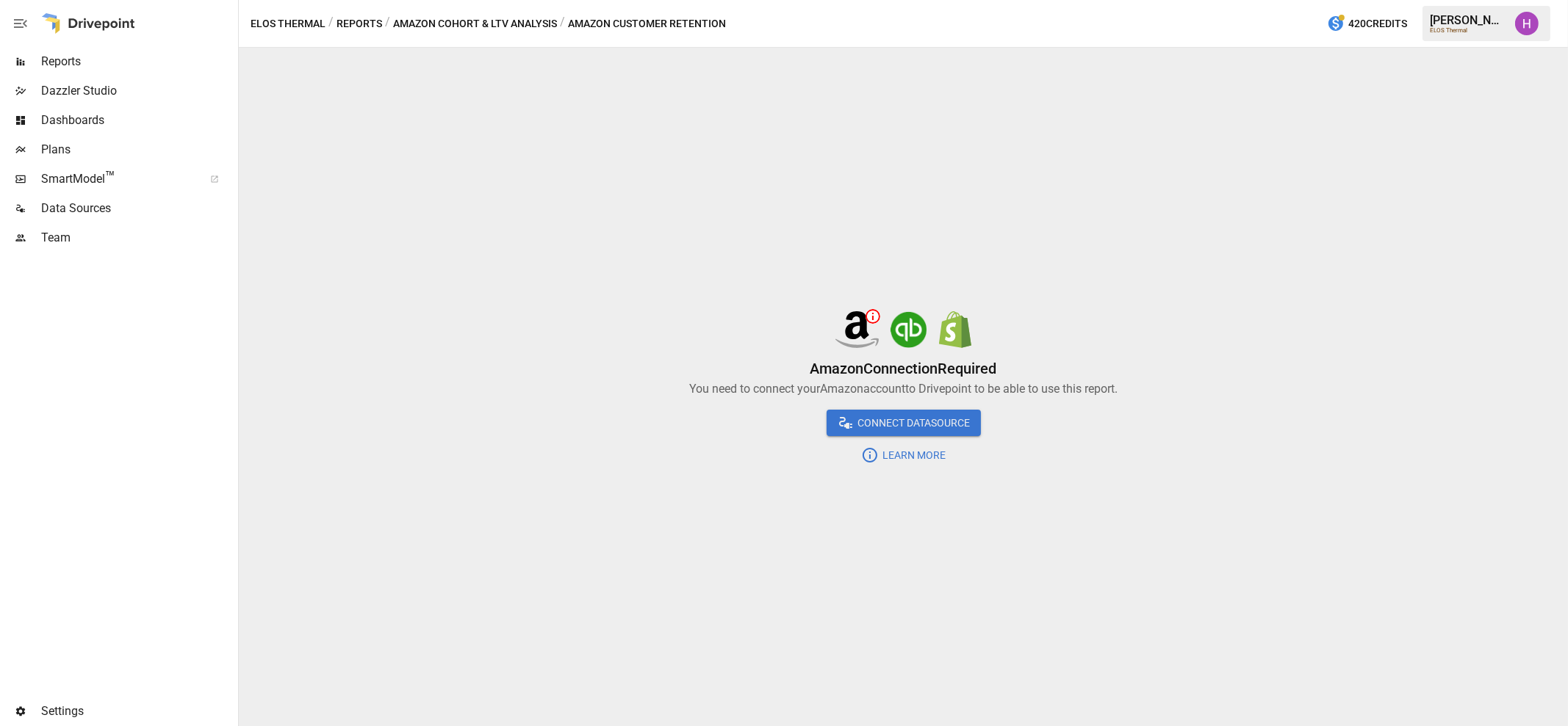
click at [95, 207] on span "Data Sources" at bounding box center [138, 209] width 194 height 18
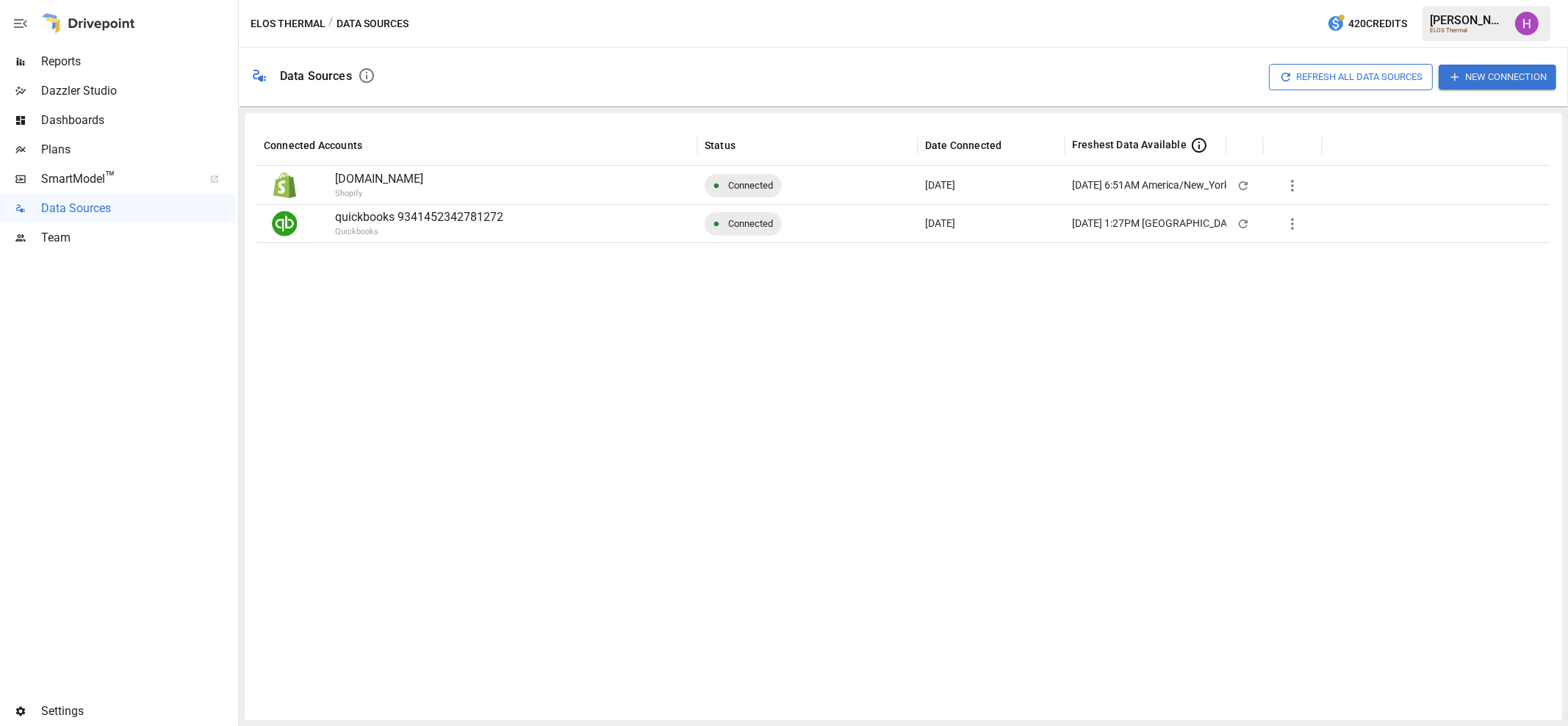
click at [543, 18] on div "ELOS Thermal / Data Sources 420 Credits [PERSON_NAME] ELOS Thermal" at bounding box center [904, 24] width 1329 height 47
